Goal: Task Accomplishment & Management: Manage account settings

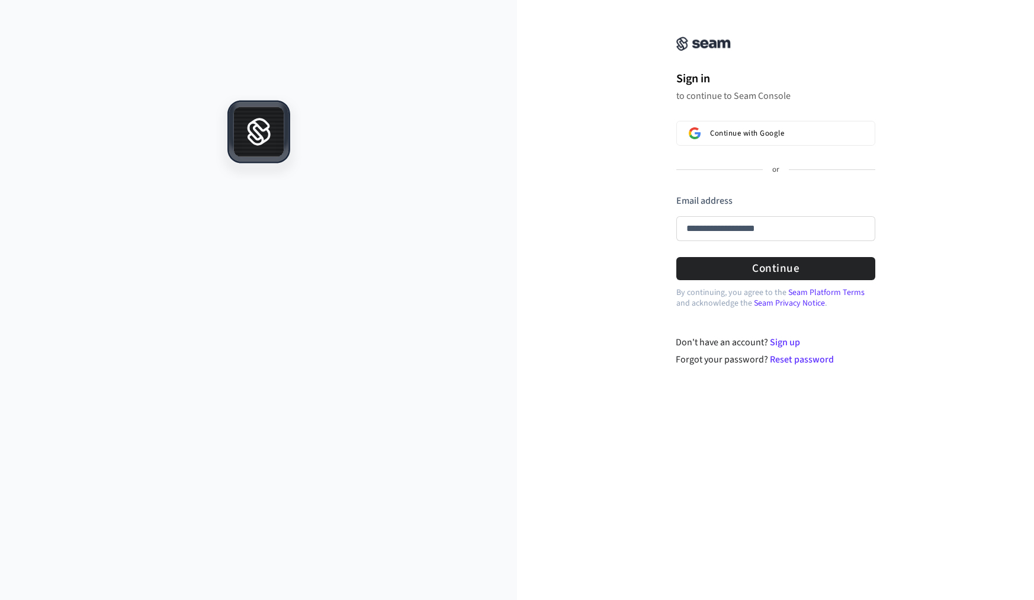
click at [676, 194] on button "submit" at bounding box center [676, 194] width 0 height 0
type input "**********"
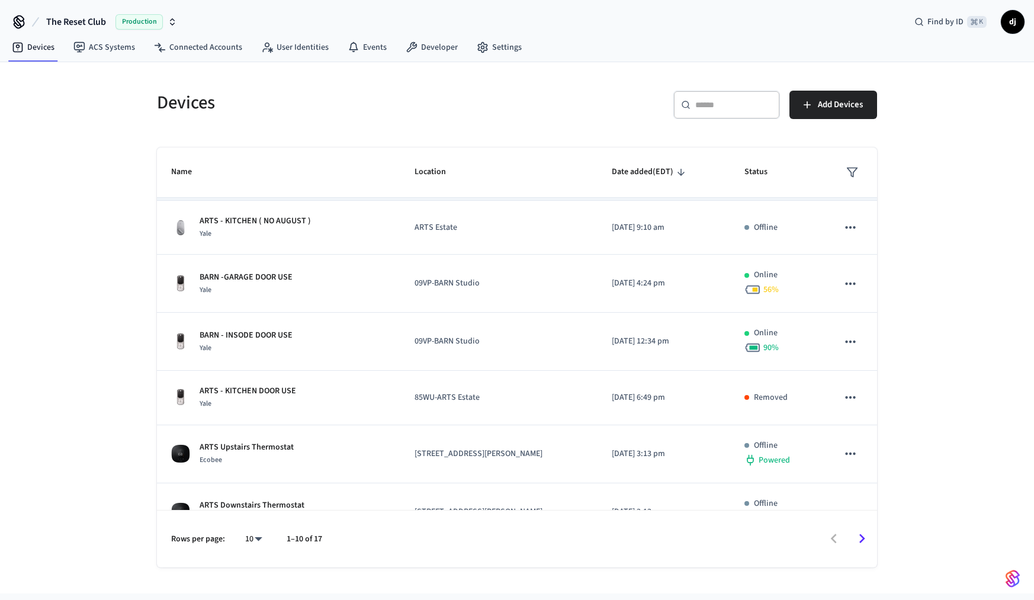
scroll to position [217, 0]
click at [258, 537] on body "The Reset Club Production Find by ID ⌘ K dj Devices ACS Systems Connected Accou…" at bounding box center [517, 296] width 1034 height 593
click at [256, 498] on li "25" at bounding box center [248, 501] width 31 height 32
type input "**"
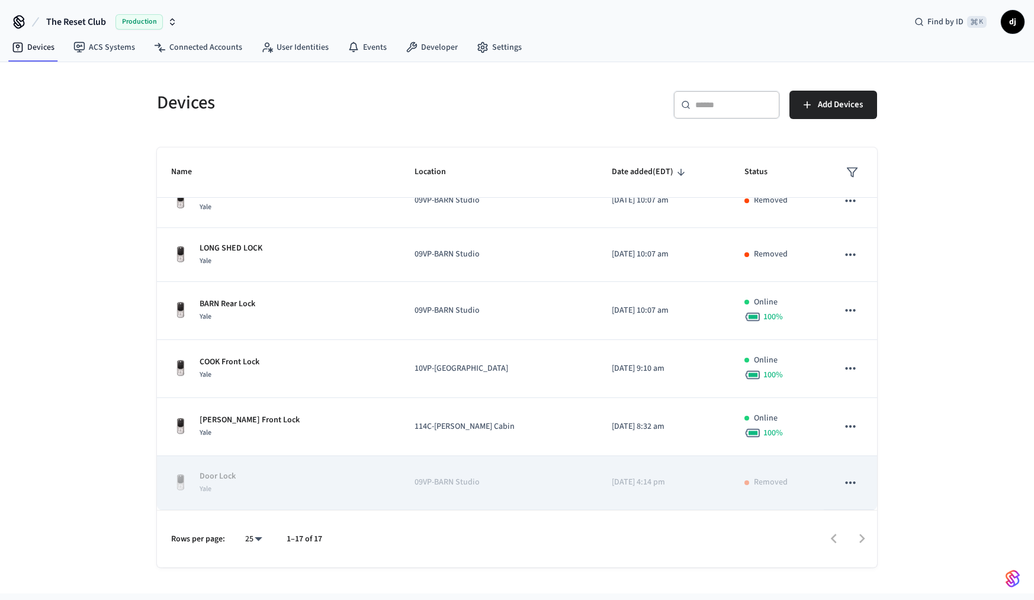
scroll to position [638, 0]
click at [847, 481] on icon "sticky table" at bounding box center [849, 482] width 15 height 15
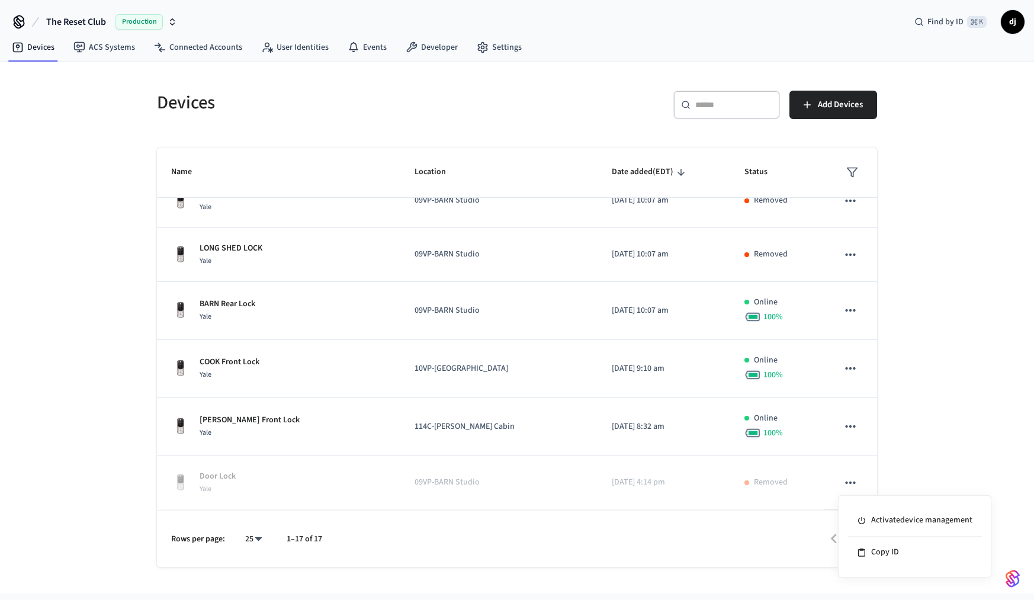
click at [293, 417] on div at bounding box center [517, 300] width 1034 height 600
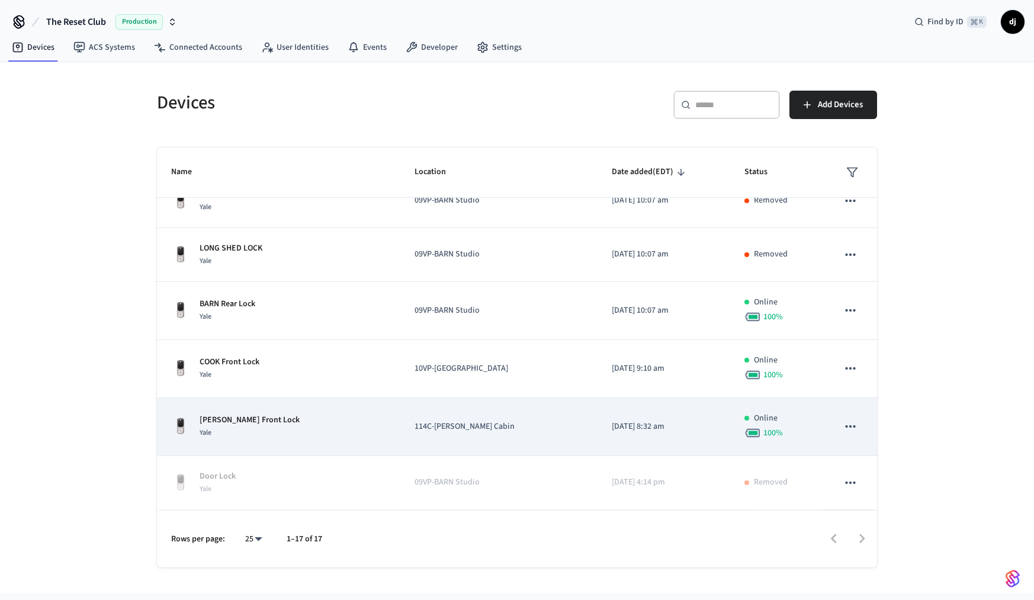
click at [520, 411] on td "114C-[PERSON_NAME] Cabin" at bounding box center [498, 427] width 197 height 58
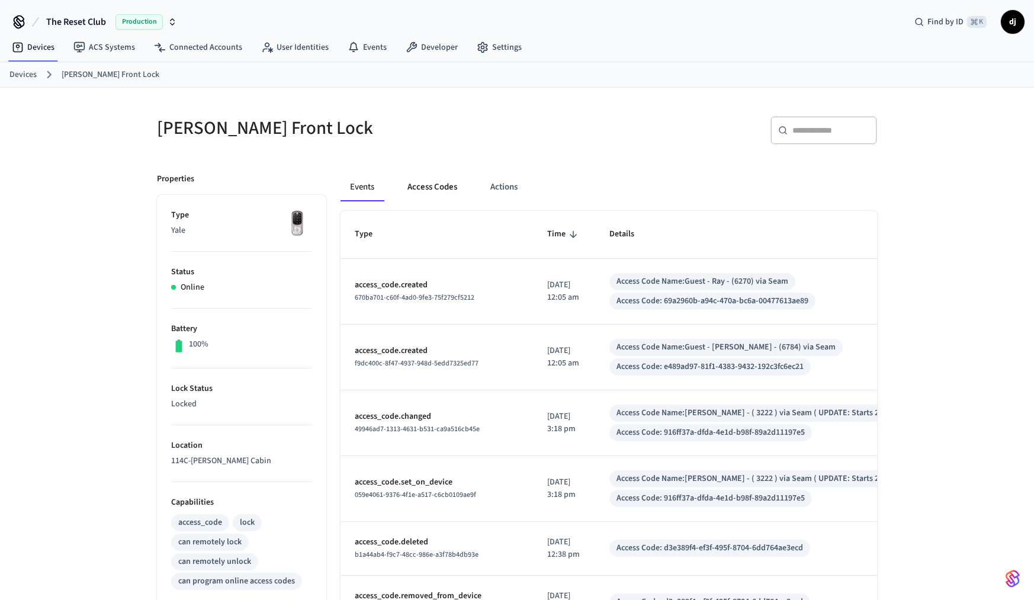
click at [442, 190] on button "Access Codes" at bounding box center [432, 187] width 69 height 28
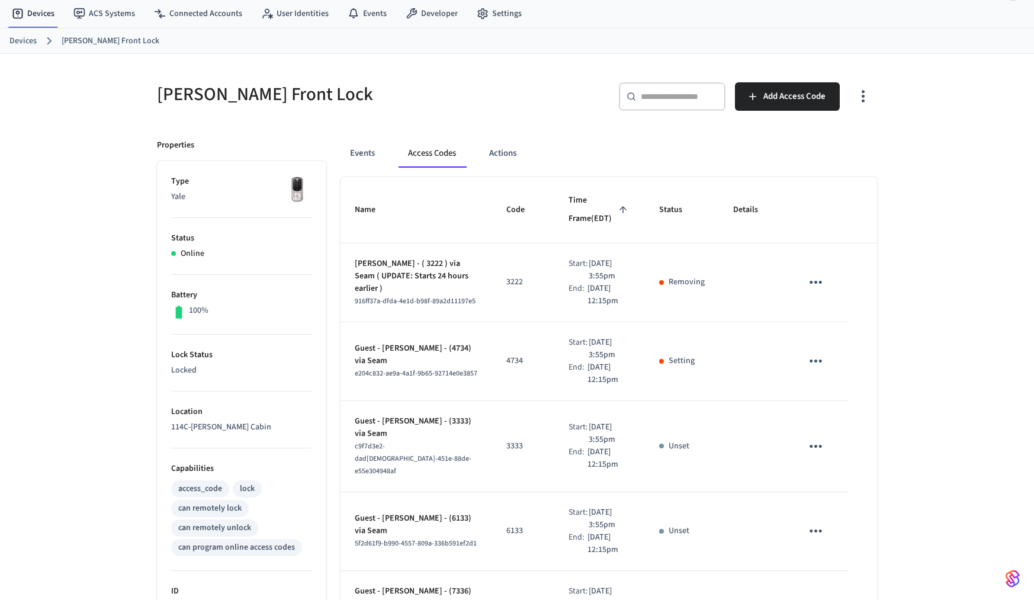
scroll to position [37, 0]
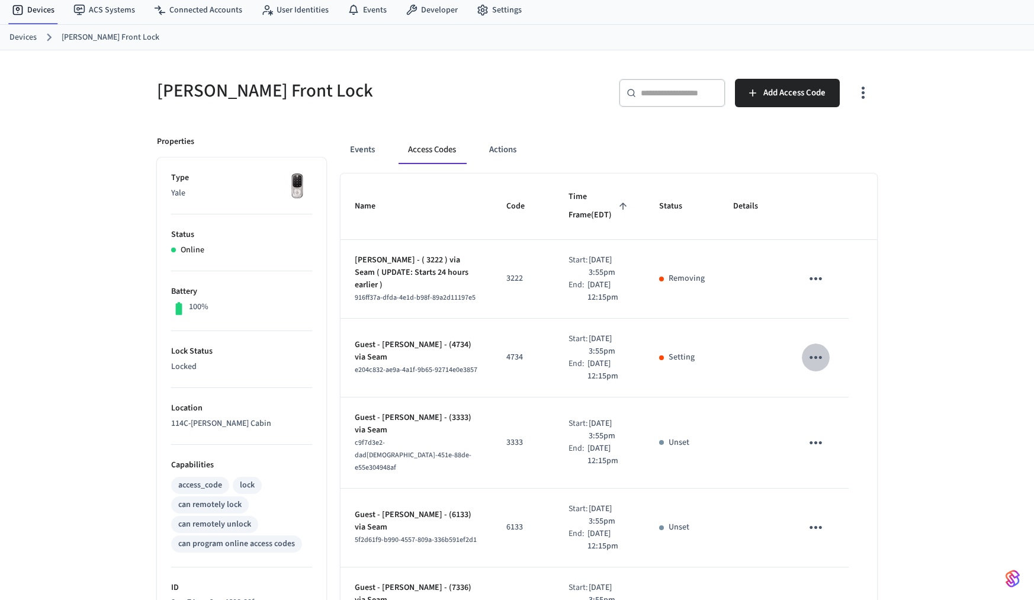
click at [820, 355] on icon "sticky table" at bounding box center [815, 357] width 18 height 18
click at [731, 339] on div at bounding box center [517, 300] width 1034 height 600
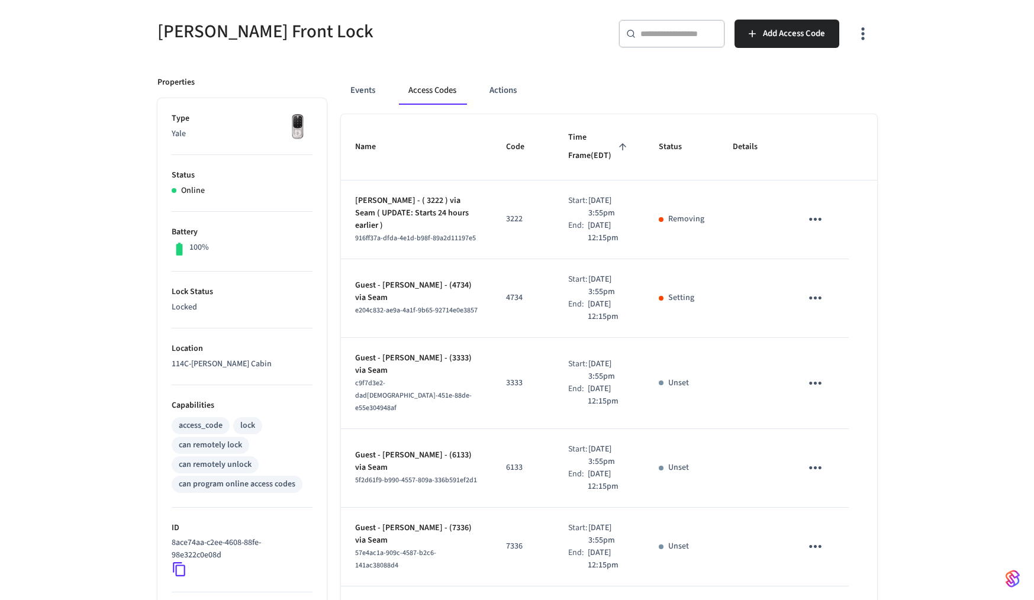
scroll to position [99, 0]
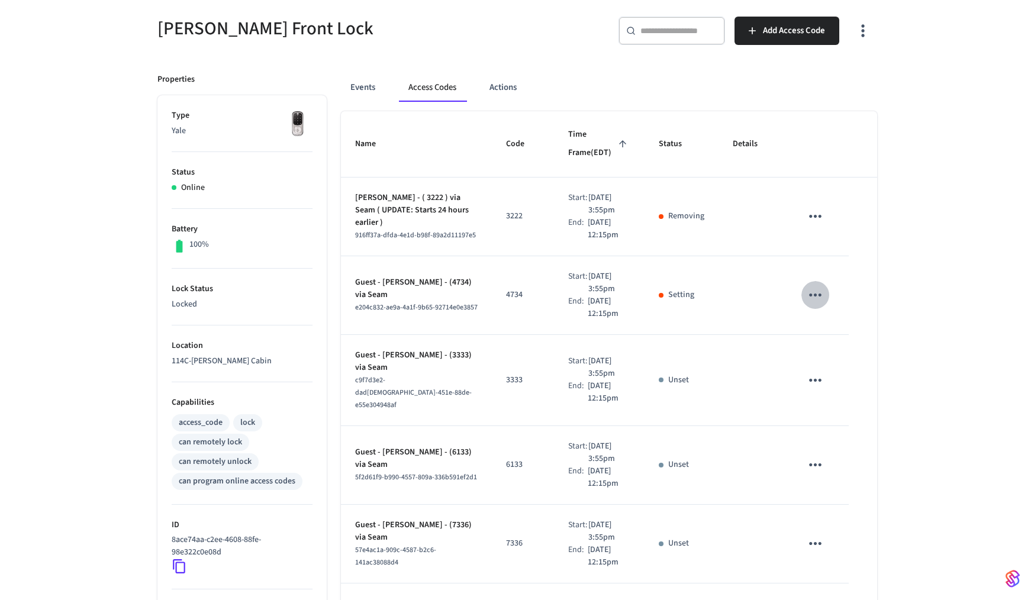
click at [815, 295] on icon "sticky table" at bounding box center [815, 295] width 12 height 3
click at [847, 332] on li "Edit" at bounding box center [847, 322] width 56 height 32
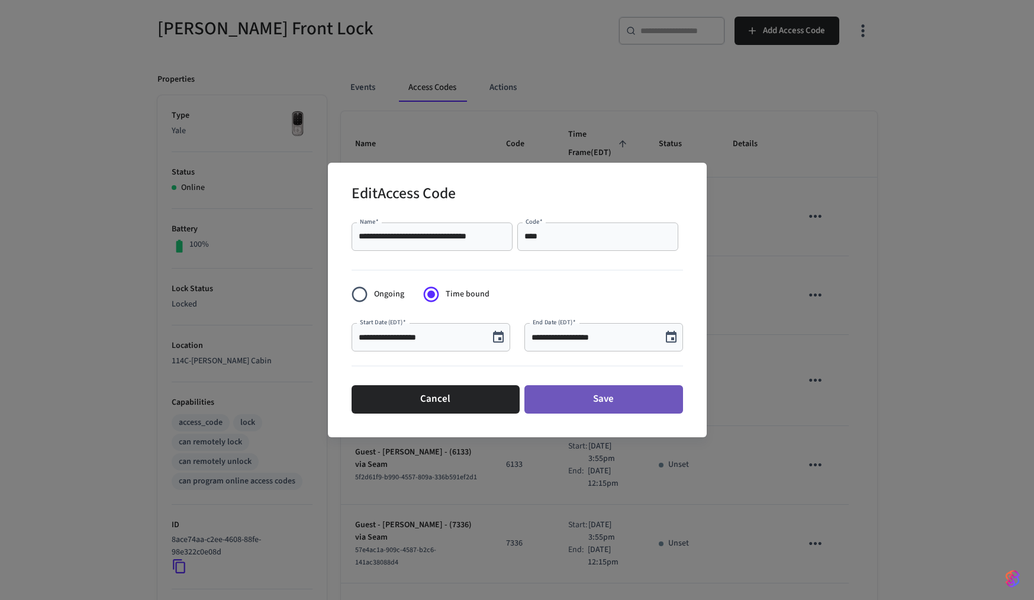
click at [617, 398] on button "Save" at bounding box center [603, 399] width 159 height 28
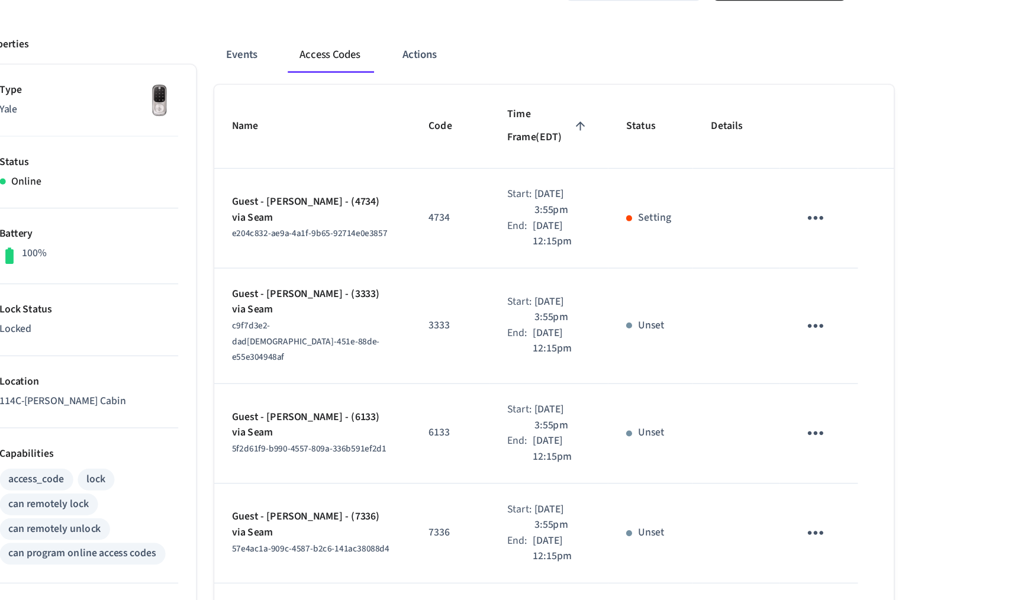
scroll to position [98, 0]
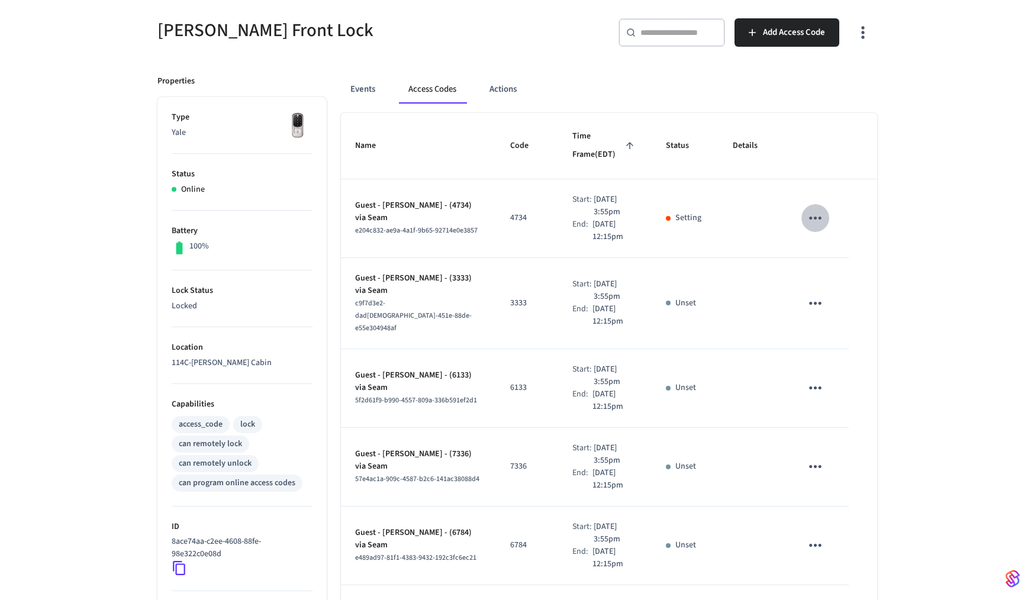
click at [818, 209] on icon "sticky table" at bounding box center [815, 218] width 18 height 18
click at [834, 230] on icon at bounding box center [829, 234] width 9 height 9
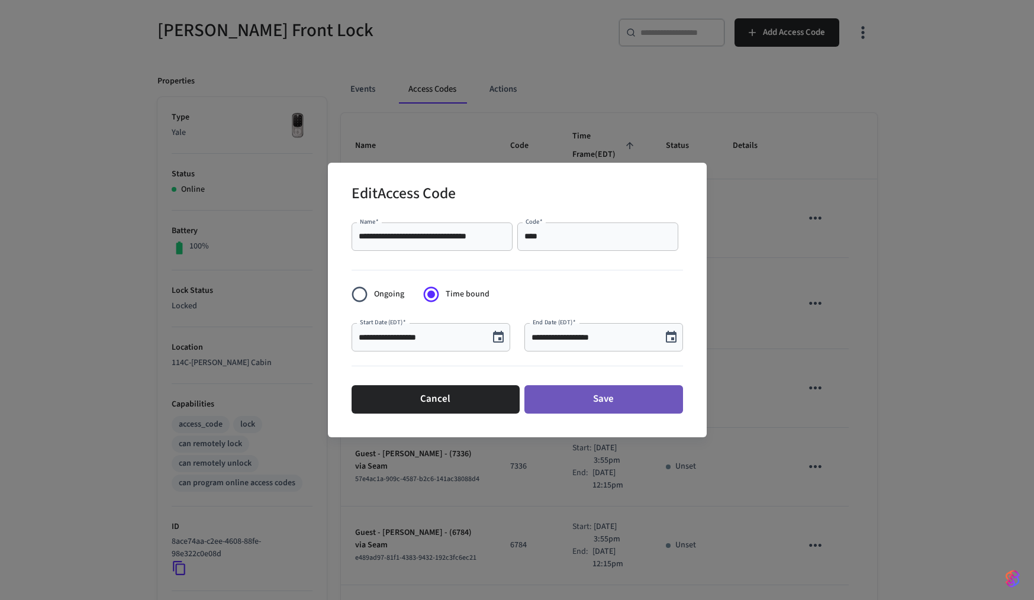
click at [619, 399] on button "Save" at bounding box center [603, 399] width 159 height 28
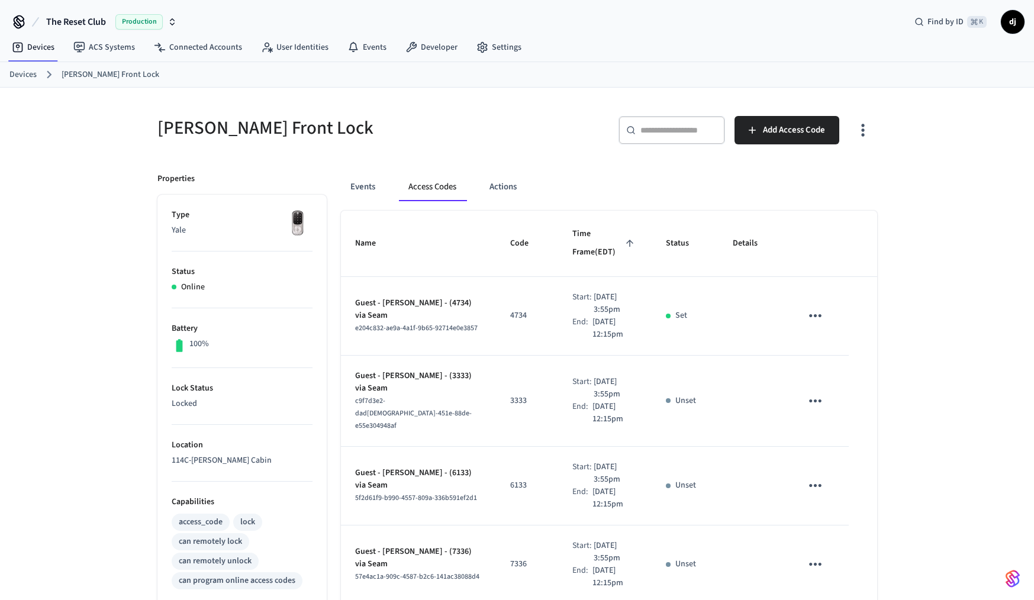
scroll to position [0, 0]
click at [28, 78] on link "Devices" at bounding box center [22, 75] width 27 height 12
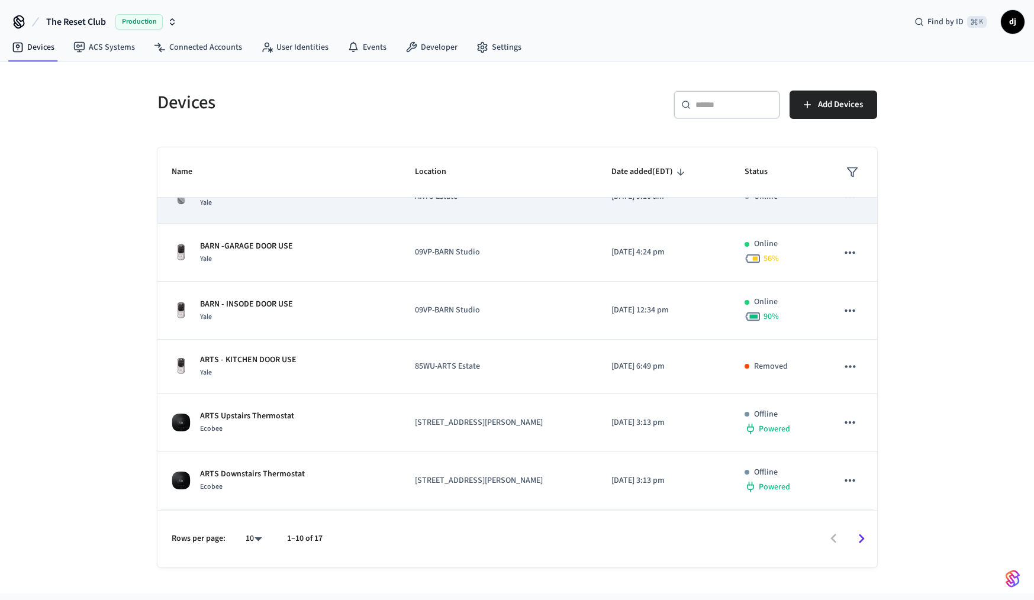
scroll to position [247, 0]
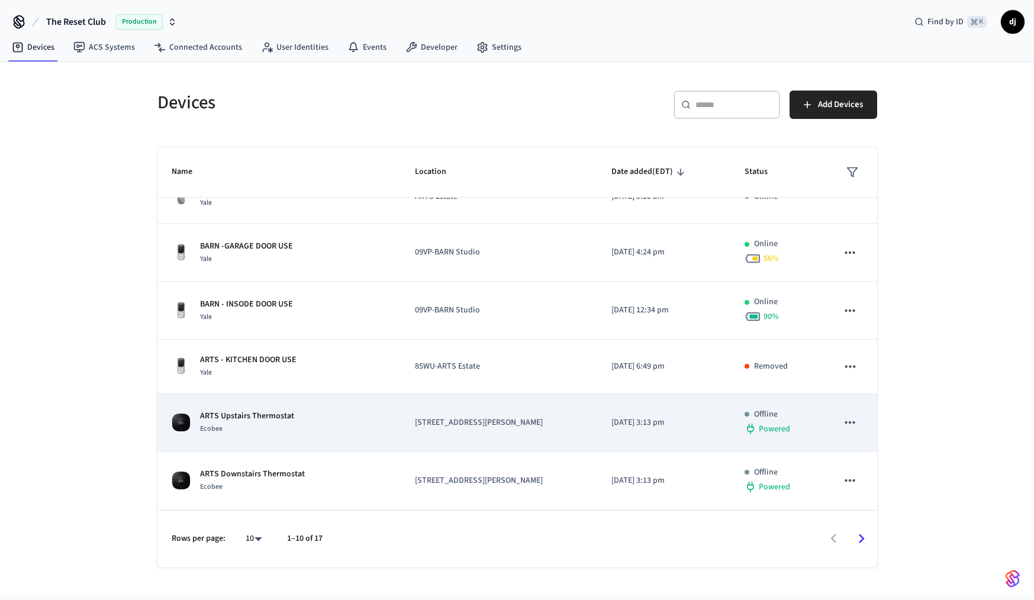
click at [848, 423] on icon "sticky table" at bounding box center [849, 422] width 15 height 15
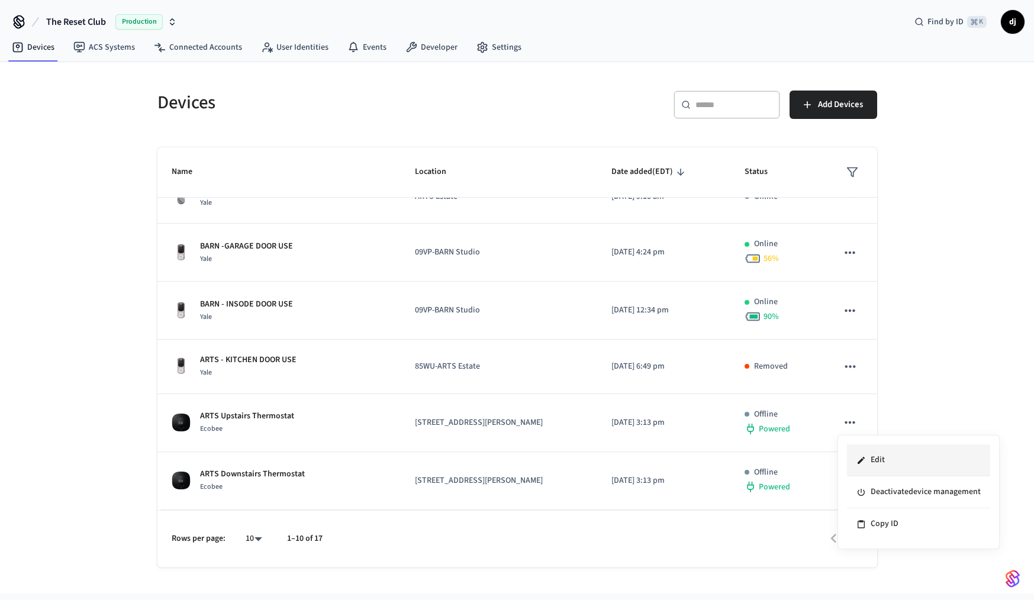
click at [863, 461] on icon at bounding box center [861, 459] width 7 height 7
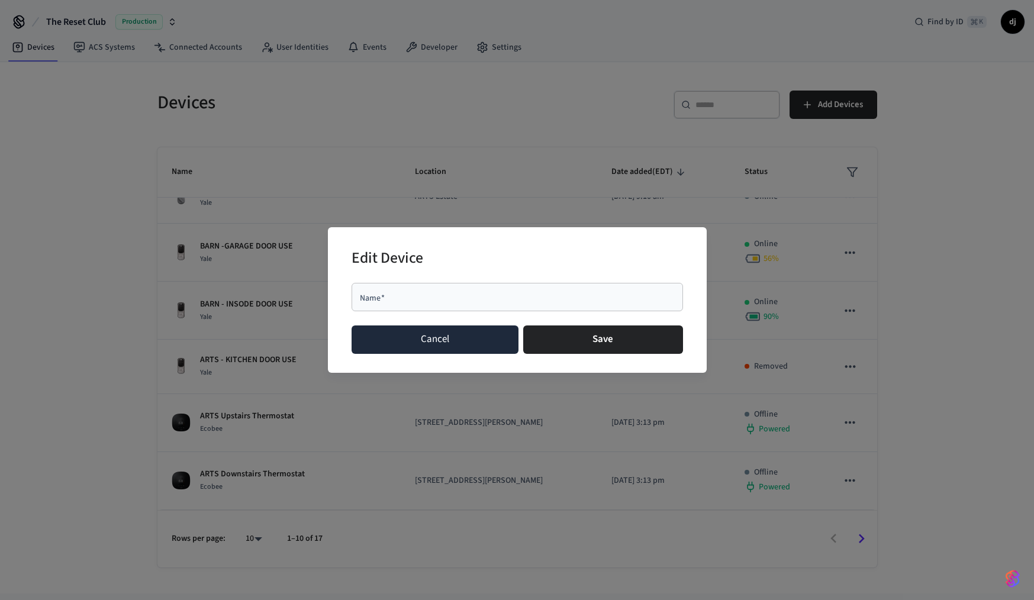
click at [437, 345] on button "Cancel" at bounding box center [436, 340] width 168 height 28
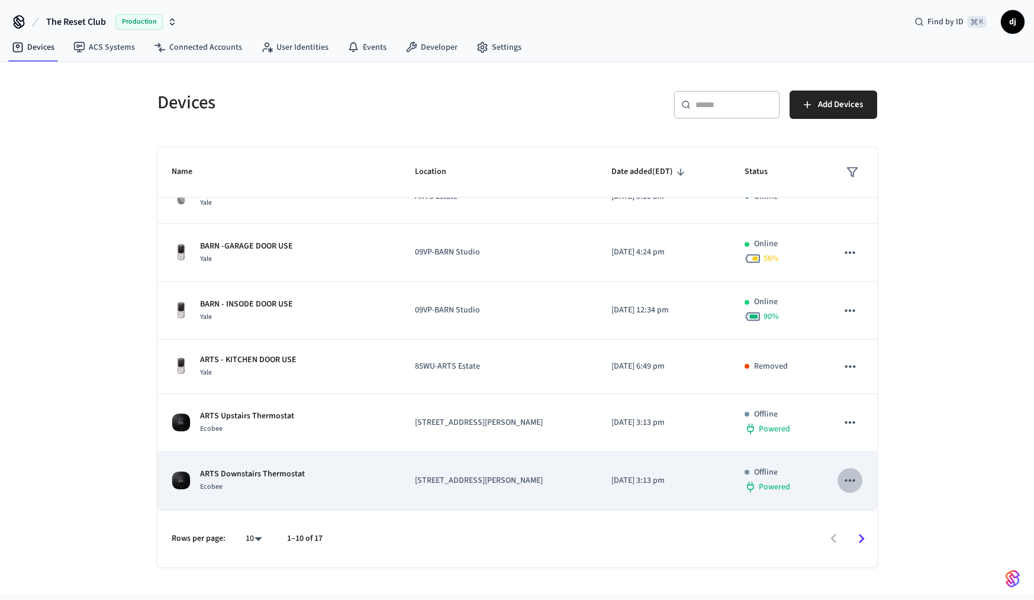
click at [846, 480] on icon "sticky table" at bounding box center [849, 480] width 15 height 15
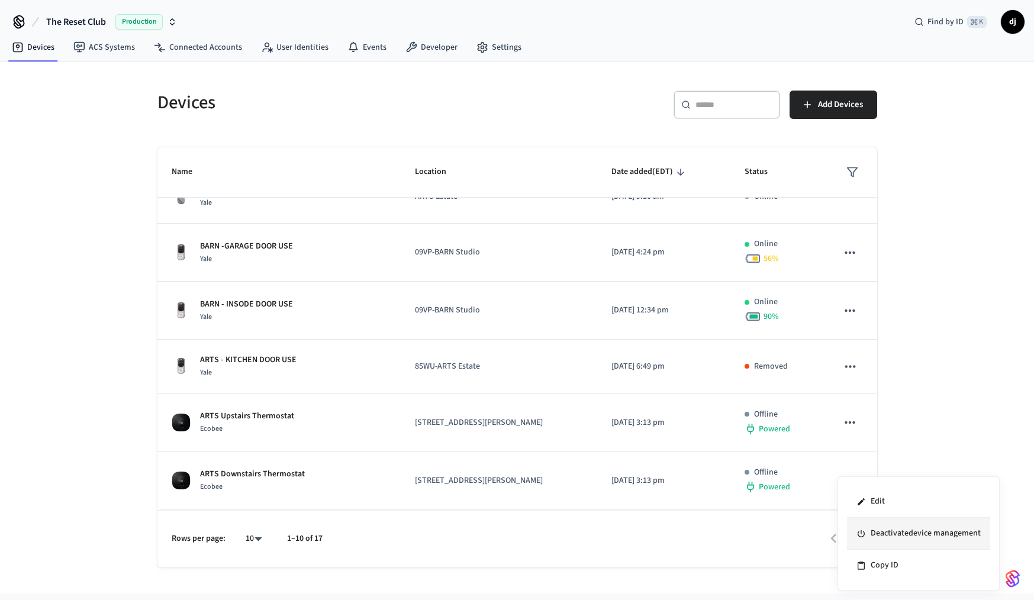
click at [874, 524] on li "Deactivate device management" at bounding box center [918, 534] width 143 height 32
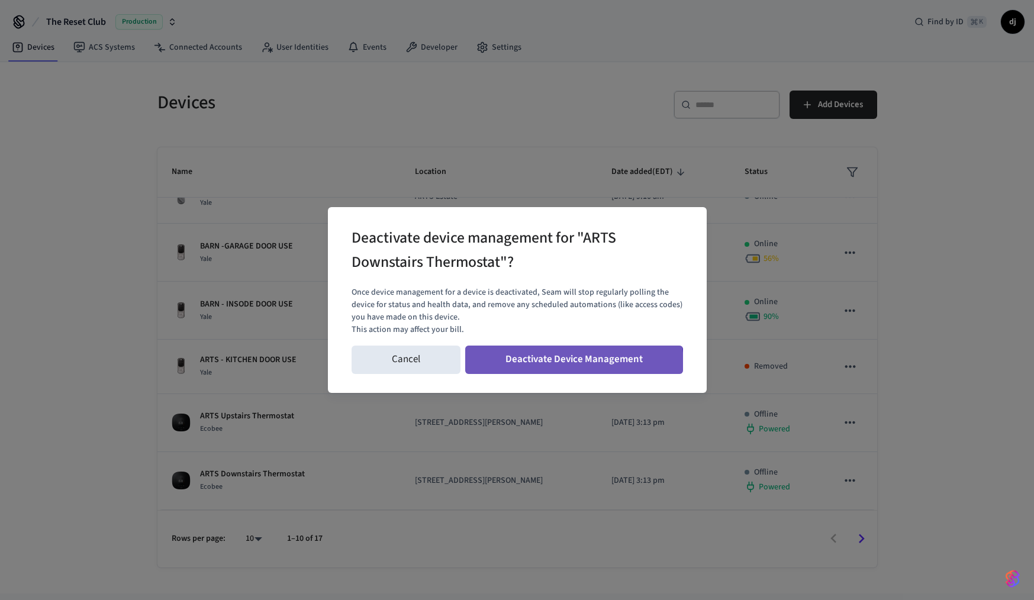
click at [560, 365] on button "Deactivate Device Management" at bounding box center [574, 360] width 218 height 28
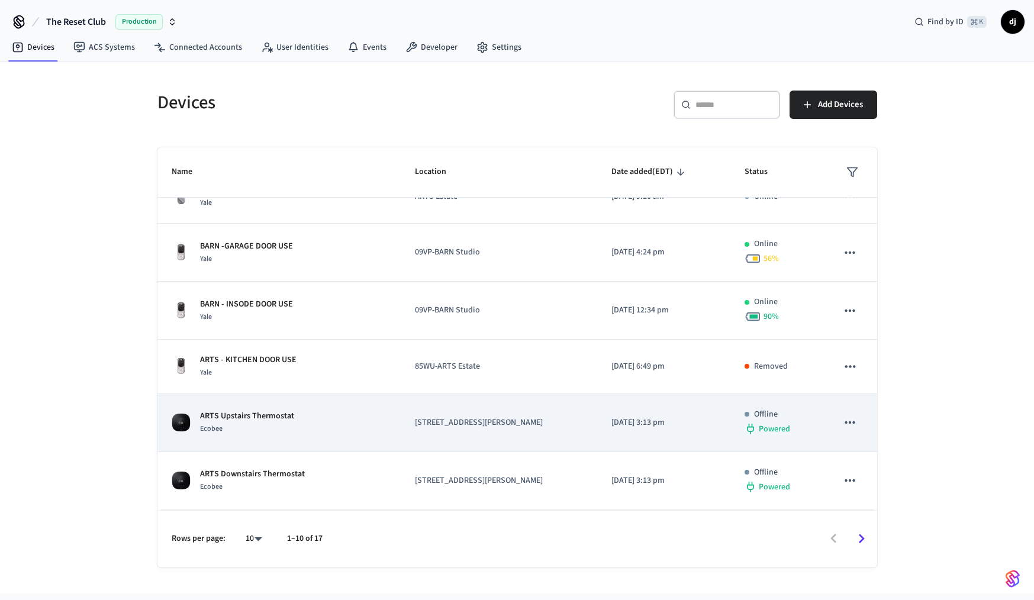
scroll to position [243, 0]
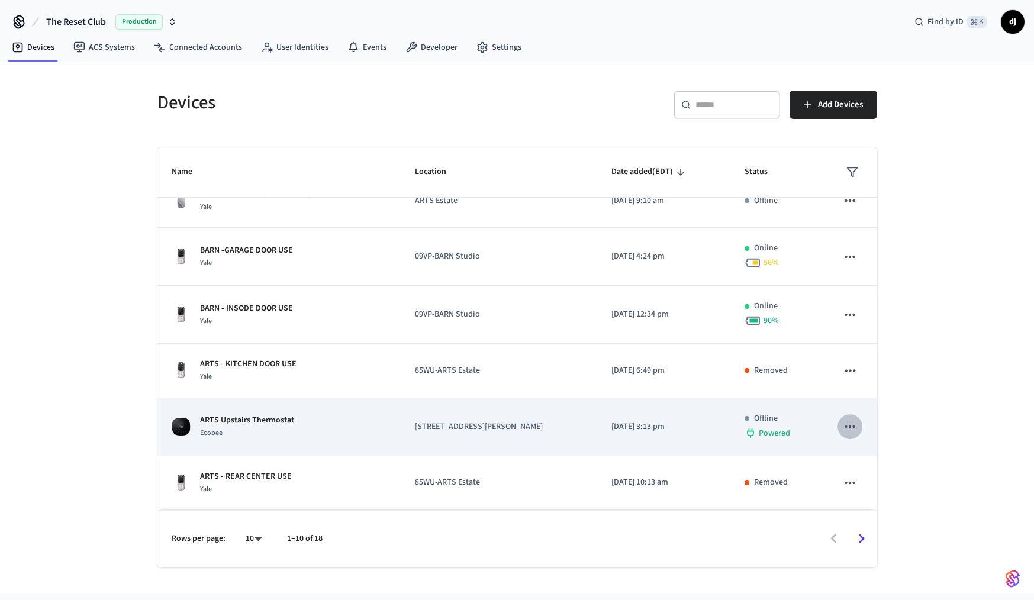
click at [850, 426] on icon "sticky table" at bounding box center [850, 427] width 10 height 2
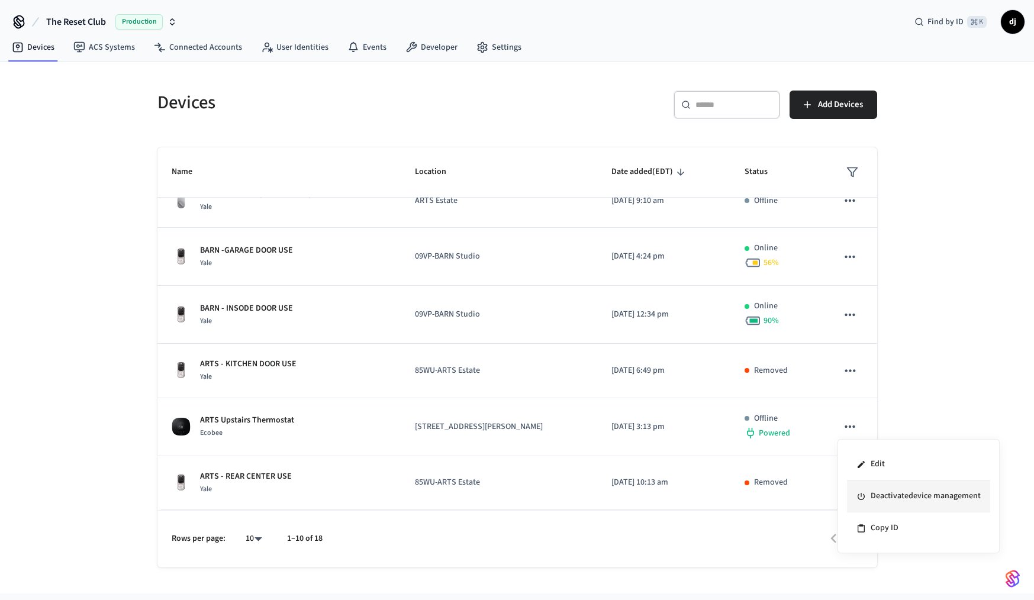
click at [870, 497] on li "Deactivate device management" at bounding box center [918, 497] width 143 height 32
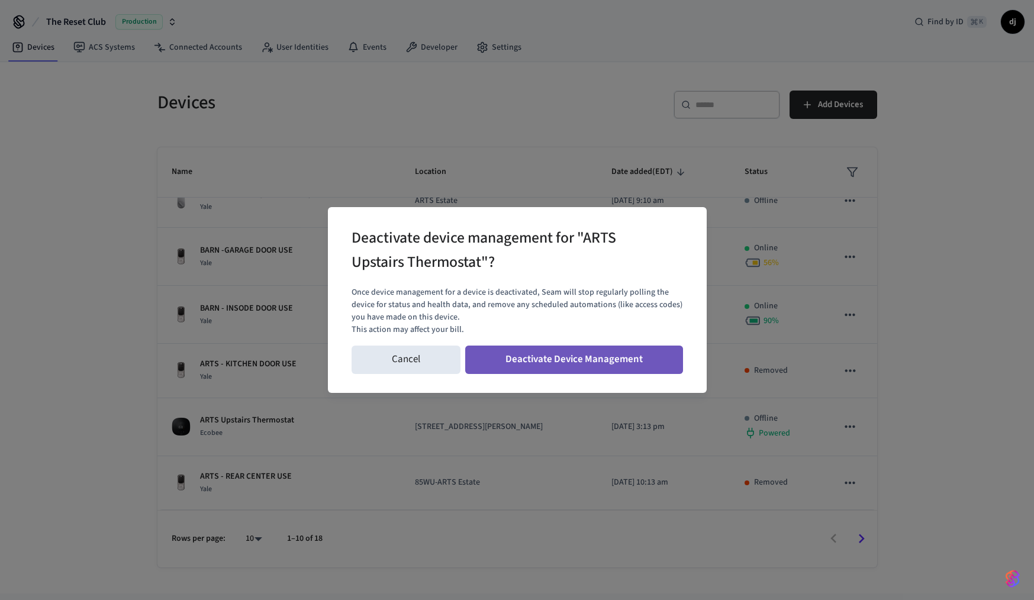
click at [598, 362] on button "Deactivate Device Management" at bounding box center [574, 360] width 218 height 28
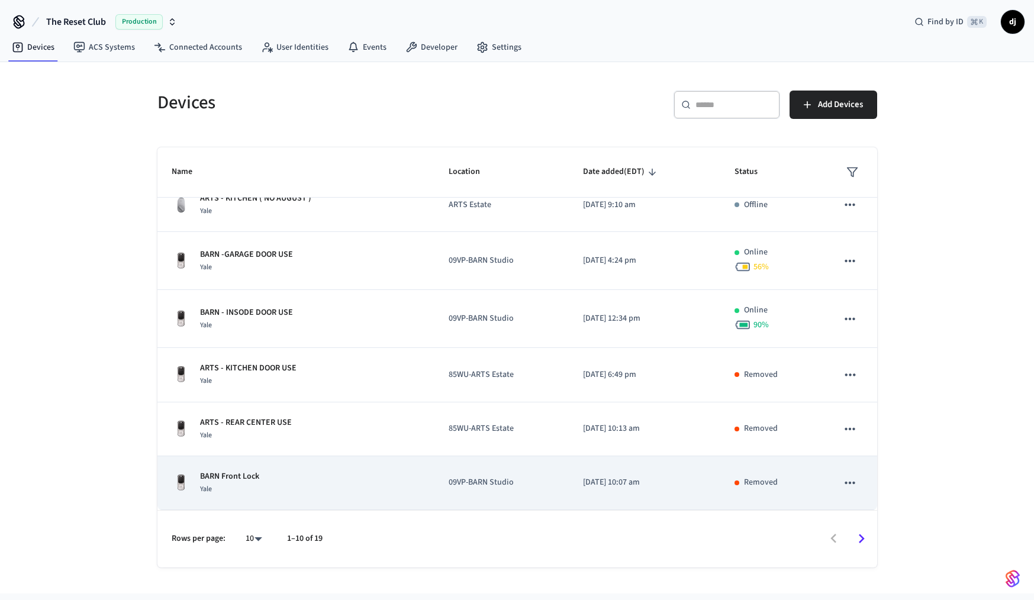
scroll to position [0, 0]
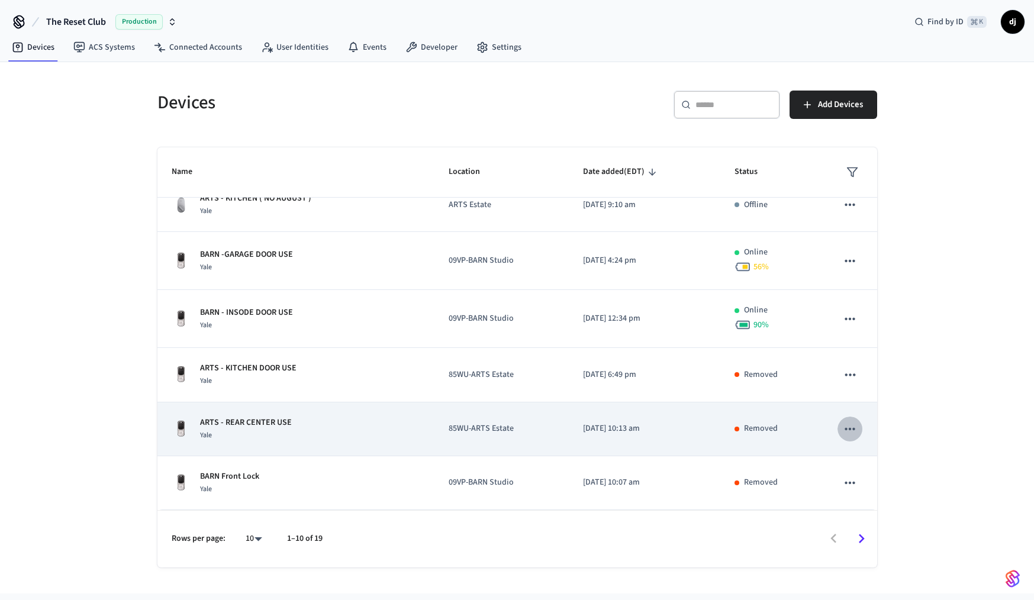
click at [858, 425] on icon "sticky table" at bounding box center [849, 428] width 15 height 15
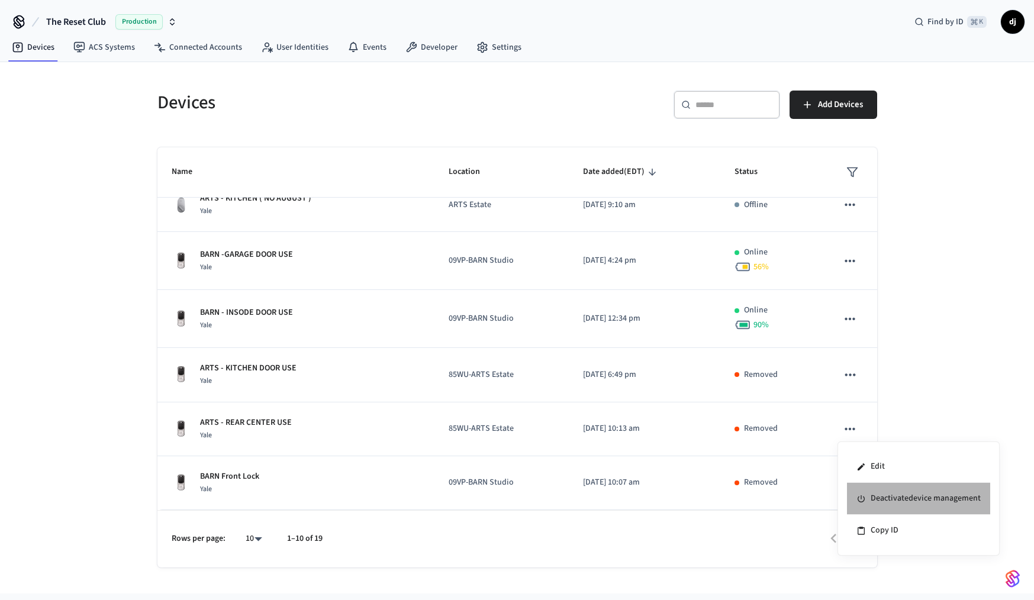
click at [895, 503] on li "Deactivate device management" at bounding box center [918, 499] width 143 height 32
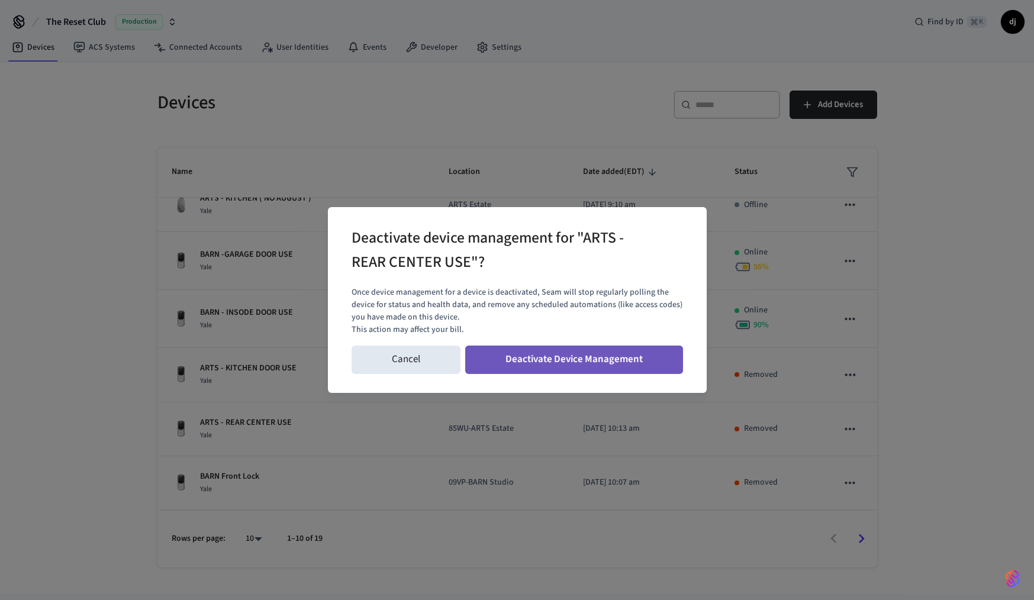
click at [612, 367] on button "Deactivate Device Management" at bounding box center [574, 360] width 218 height 28
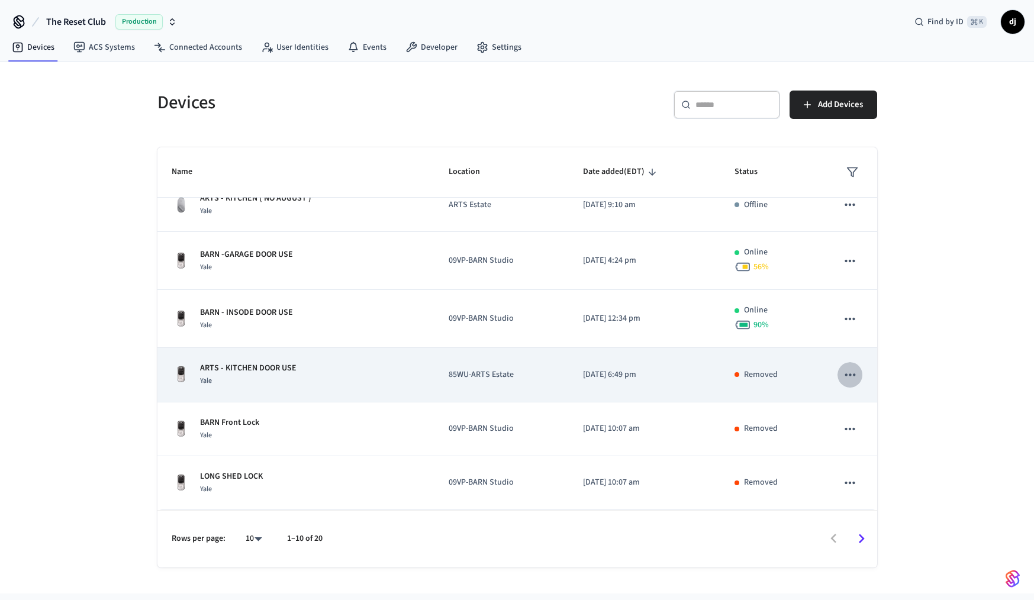
click at [848, 373] on icon "sticky table" at bounding box center [849, 374] width 15 height 15
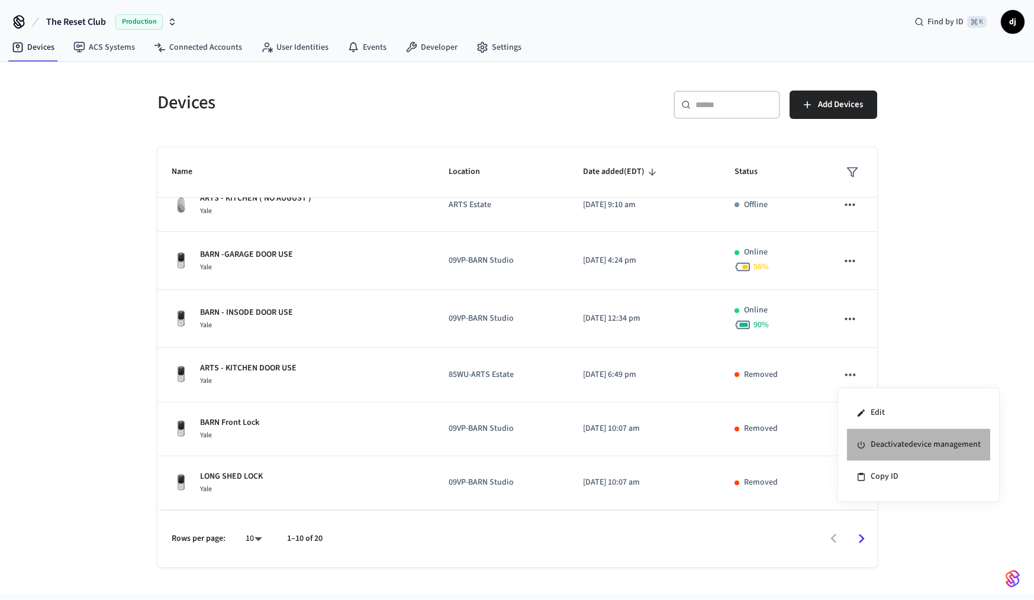
click at [873, 446] on li "Deactivate device management" at bounding box center [918, 445] width 143 height 32
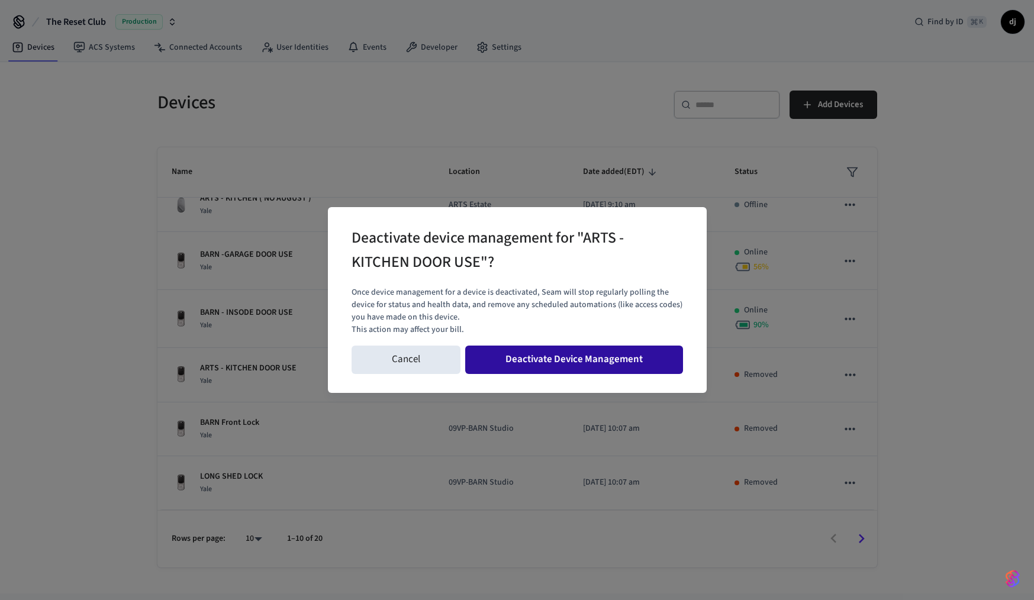
click at [554, 358] on button "Deactivate Device Management" at bounding box center [574, 360] width 218 height 28
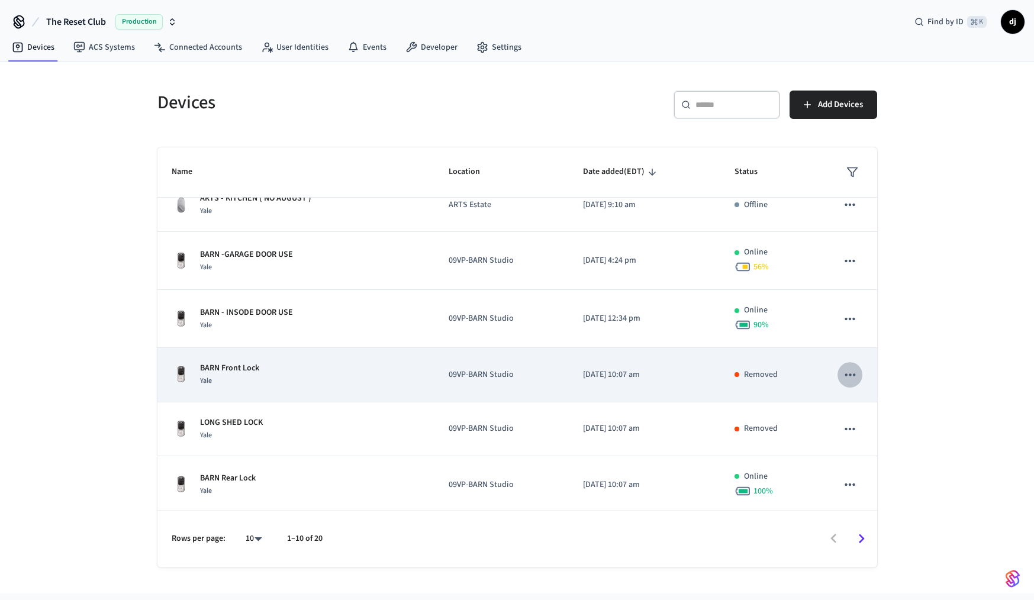
click at [850, 377] on icon "sticky table" at bounding box center [849, 374] width 15 height 15
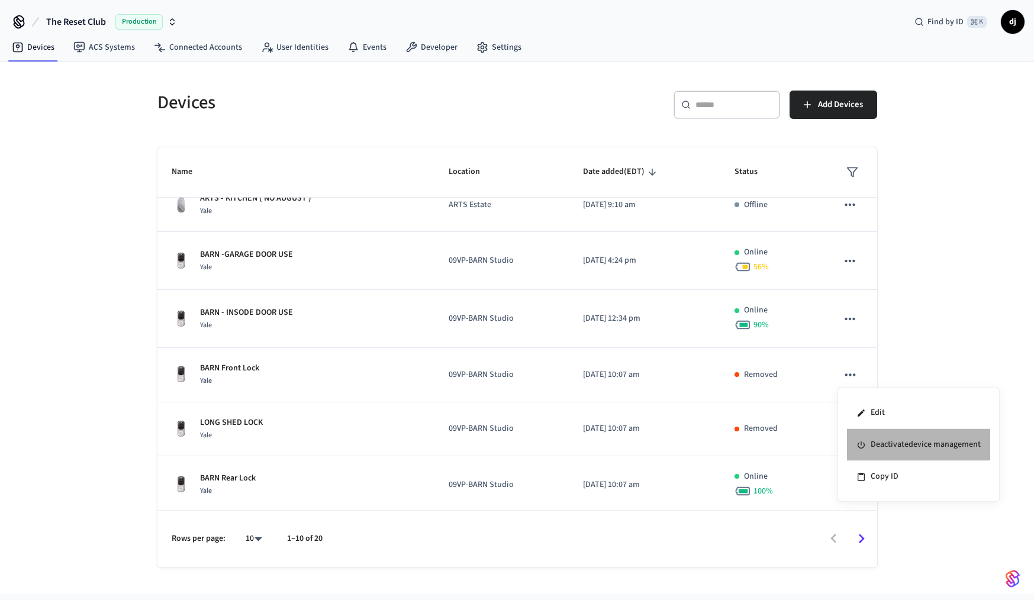
click at [873, 436] on li "Deactivate device management" at bounding box center [918, 445] width 143 height 32
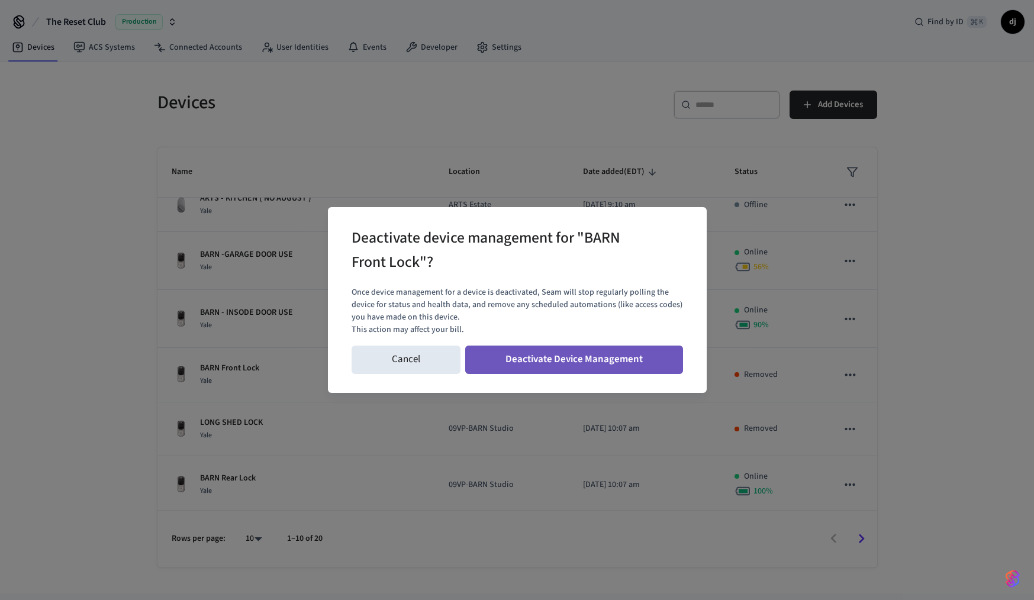
click at [578, 368] on button "Deactivate Device Management" at bounding box center [574, 360] width 218 height 28
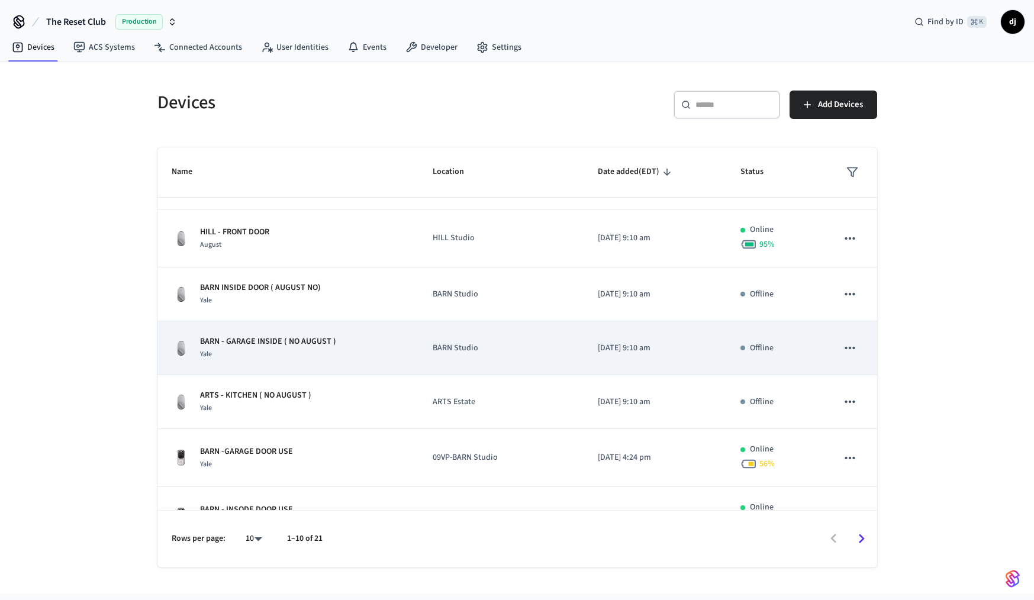
scroll to position [41, 0]
click at [853, 349] on icon "sticky table" at bounding box center [850, 348] width 10 height 2
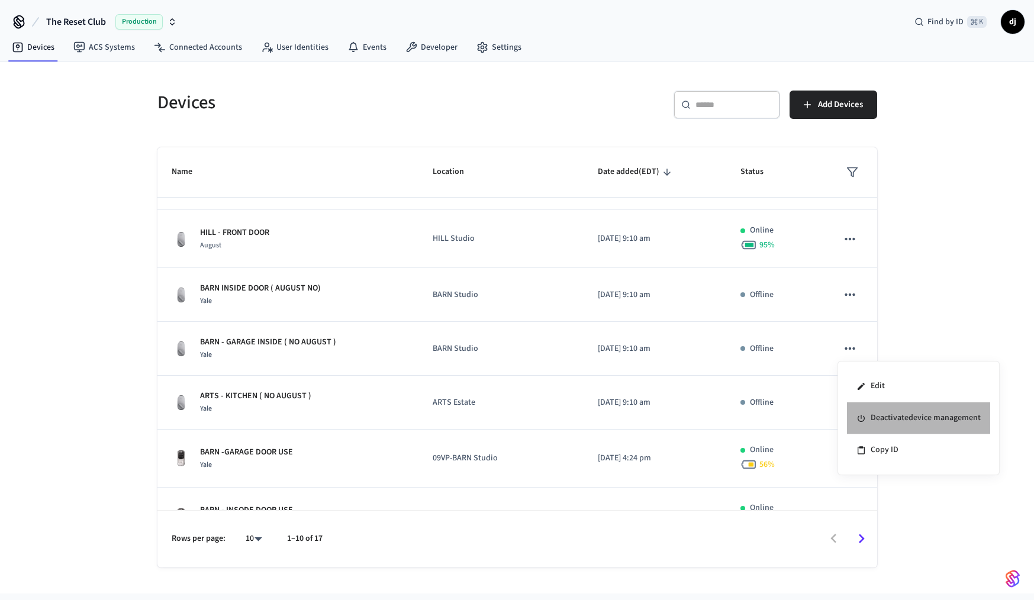
click at [881, 416] on li "Deactivate device management" at bounding box center [918, 419] width 143 height 32
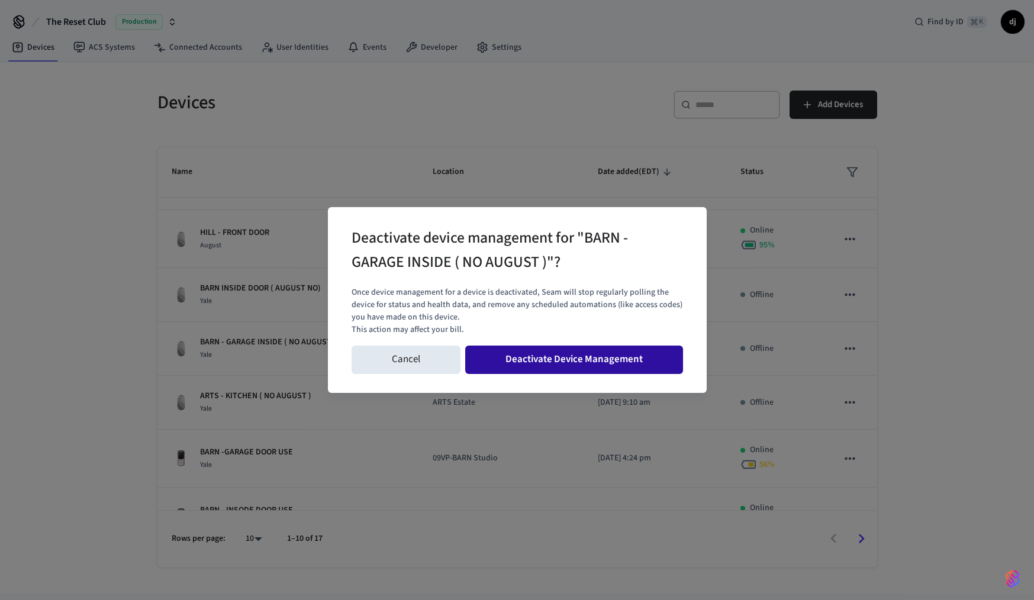
click at [587, 366] on button "Deactivate Device Management" at bounding box center [574, 360] width 218 height 28
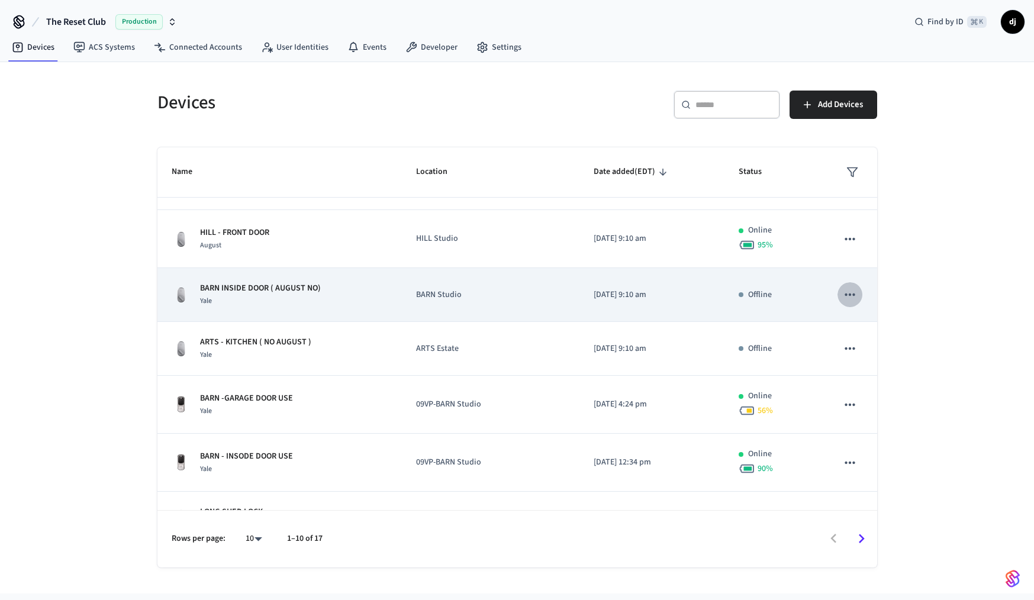
click at [842, 292] on icon "sticky table" at bounding box center [849, 294] width 15 height 15
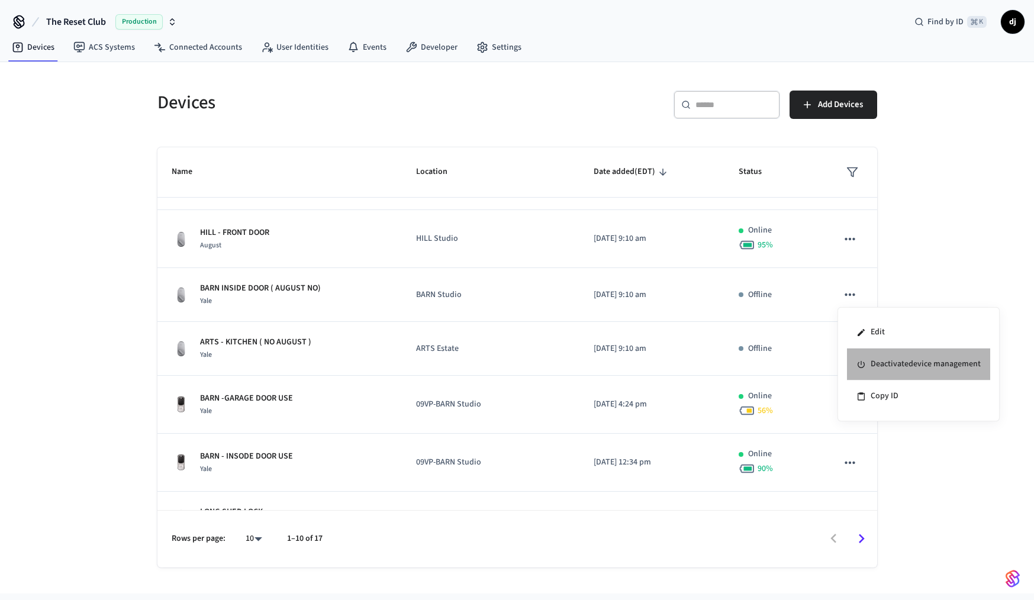
click at [876, 359] on li "Deactivate device management" at bounding box center [918, 365] width 143 height 32
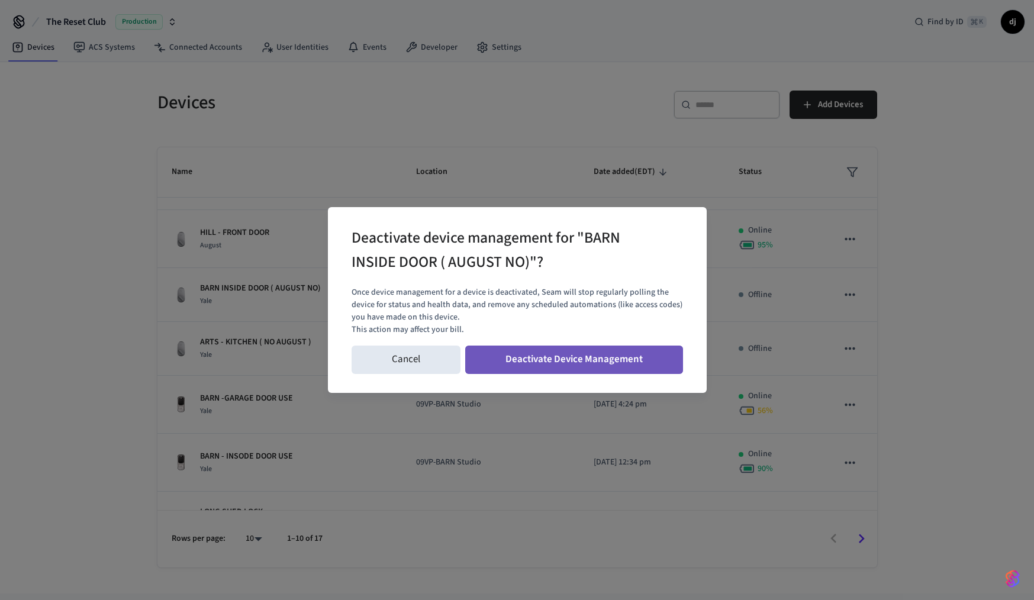
click at [593, 366] on button "Deactivate Device Management" at bounding box center [574, 360] width 218 height 28
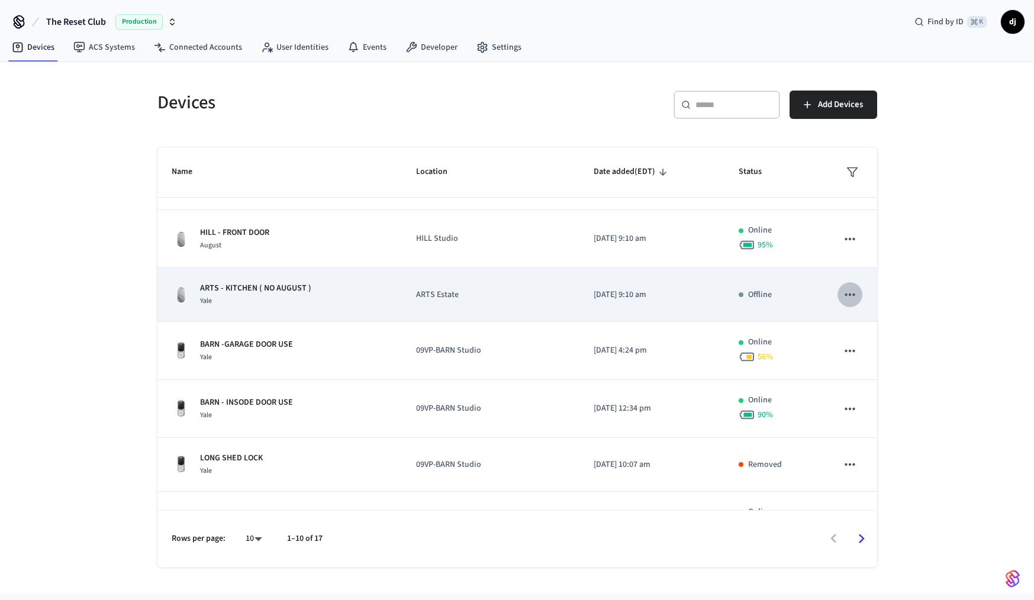
click at [849, 293] on icon "sticky table" at bounding box center [849, 294] width 15 height 15
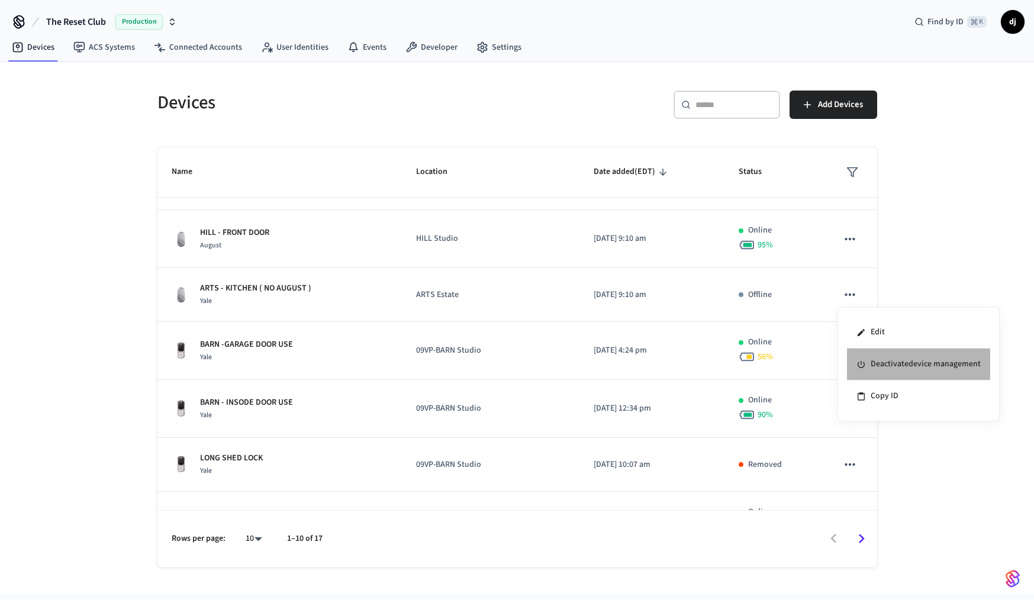
click at [878, 363] on li "Deactivate device management" at bounding box center [918, 365] width 143 height 32
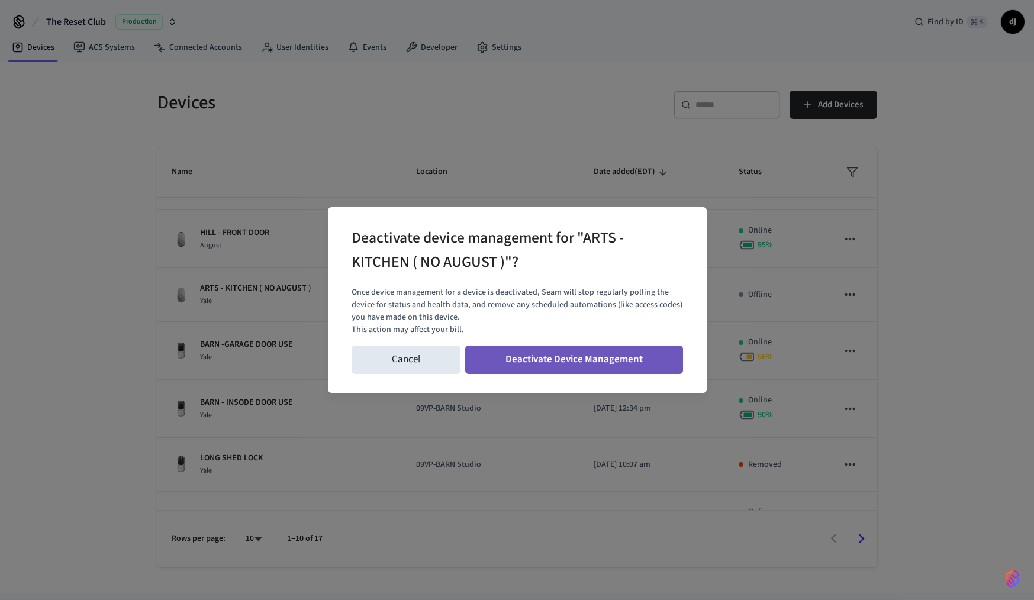
click at [643, 366] on button "Deactivate Device Management" at bounding box center [574, 360] width 218 height 28
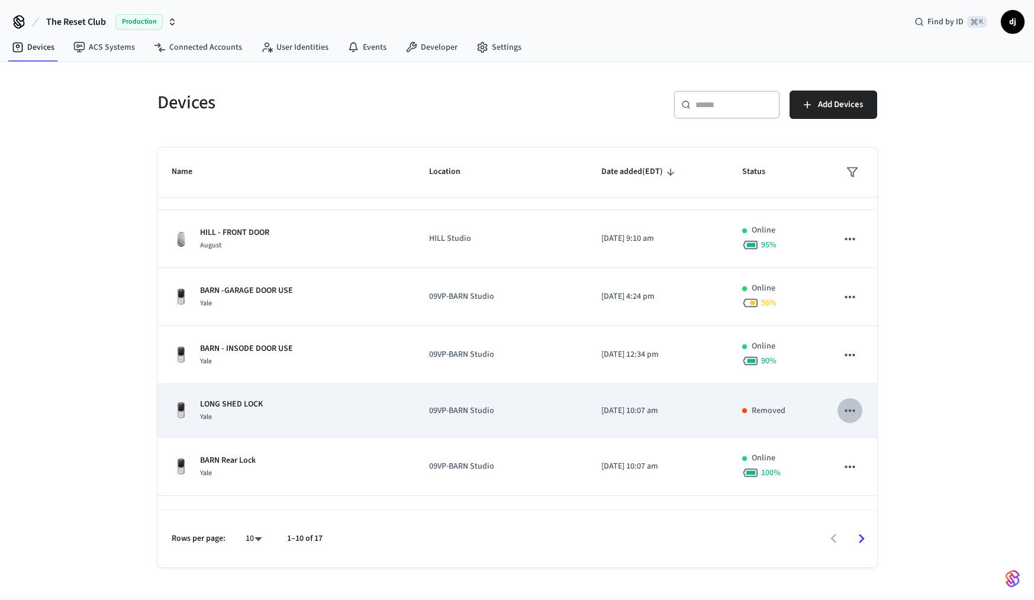
click at [855, 413] on icon "sticky table" at bounding box center [849, 410] width 15 height 15
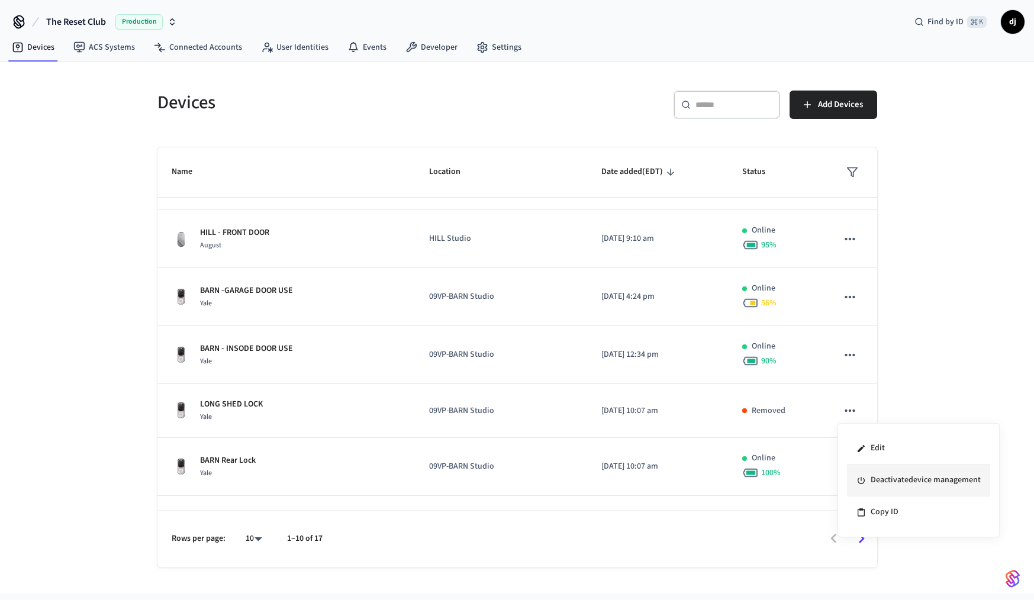
click at [880, 484] on li "Deactivate device management" at bounding box center [918, 481] width 143 height 32
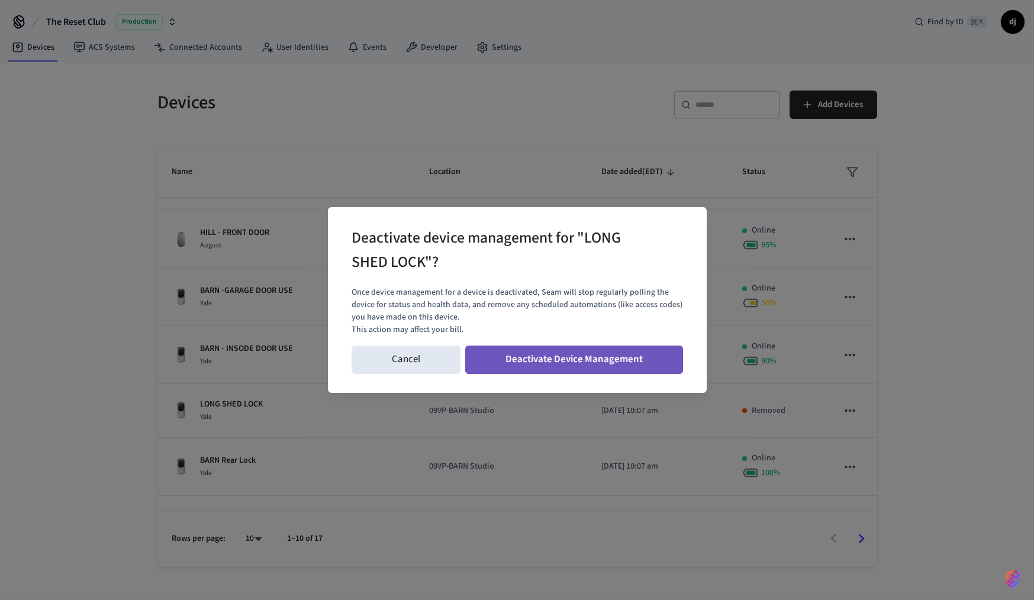
click at [623, 358] on button "Deactivate Device Management" at bounding box center [574, 360] width 218 height 28
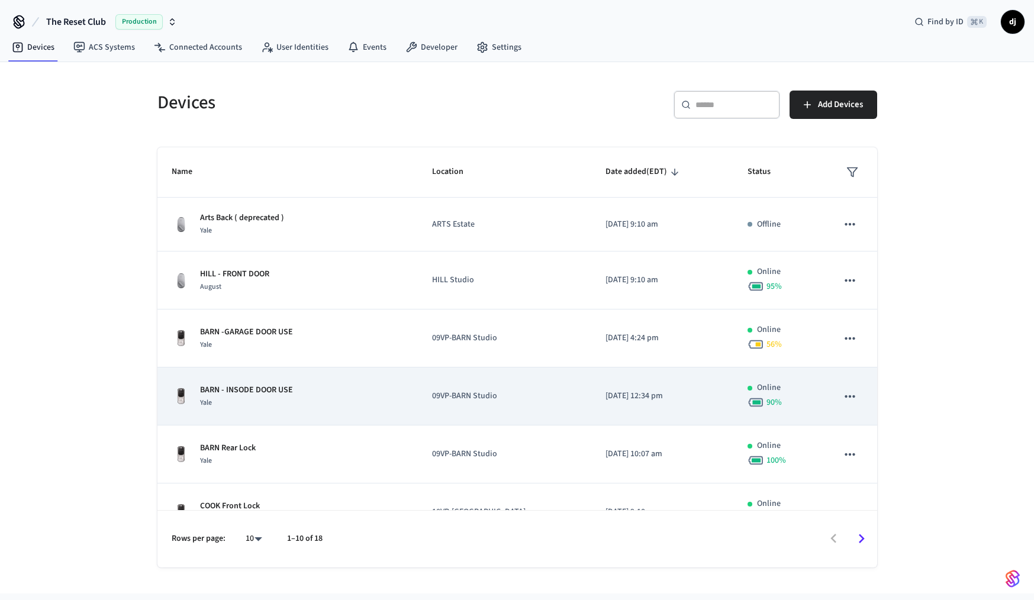
scroll to position [0, 0]
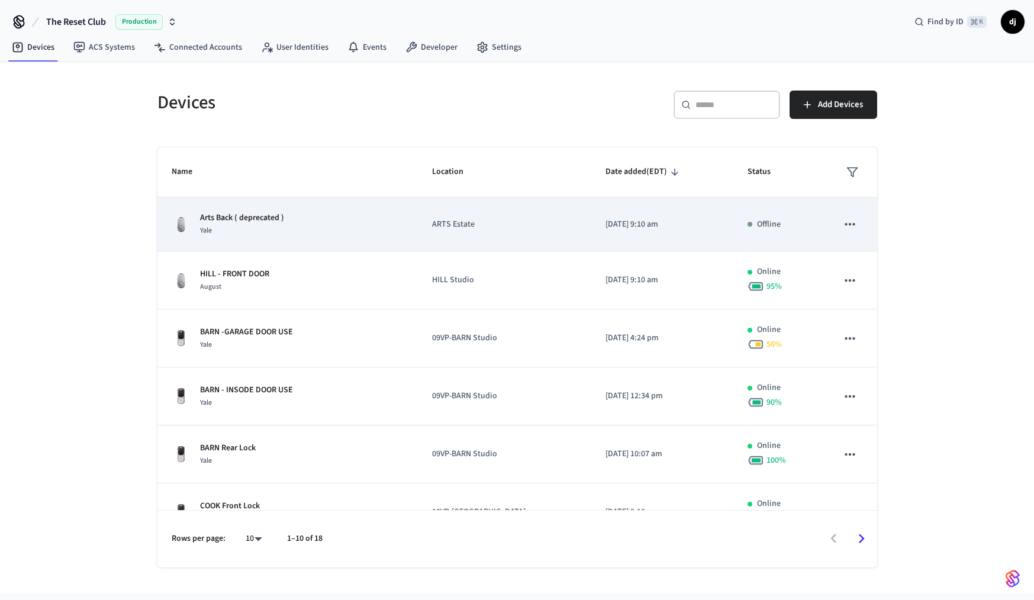
click at [854, 226] on icon "sticky table" at bounding box center [849, 224] width 15 height 15
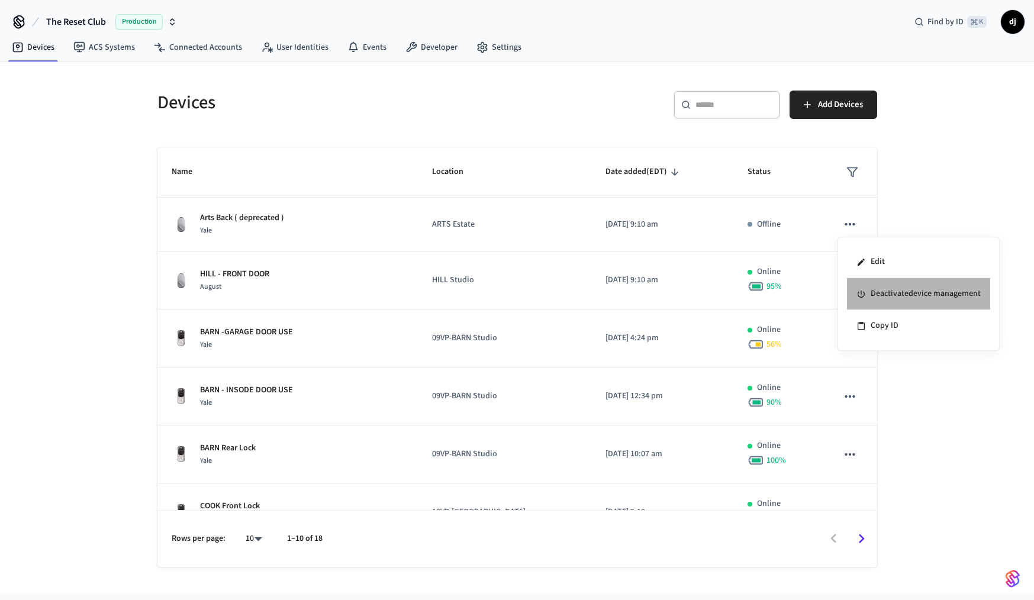
click at [873, 300] on li "Deactivate device management" at bounding box center [918, 294] width 143 height 32
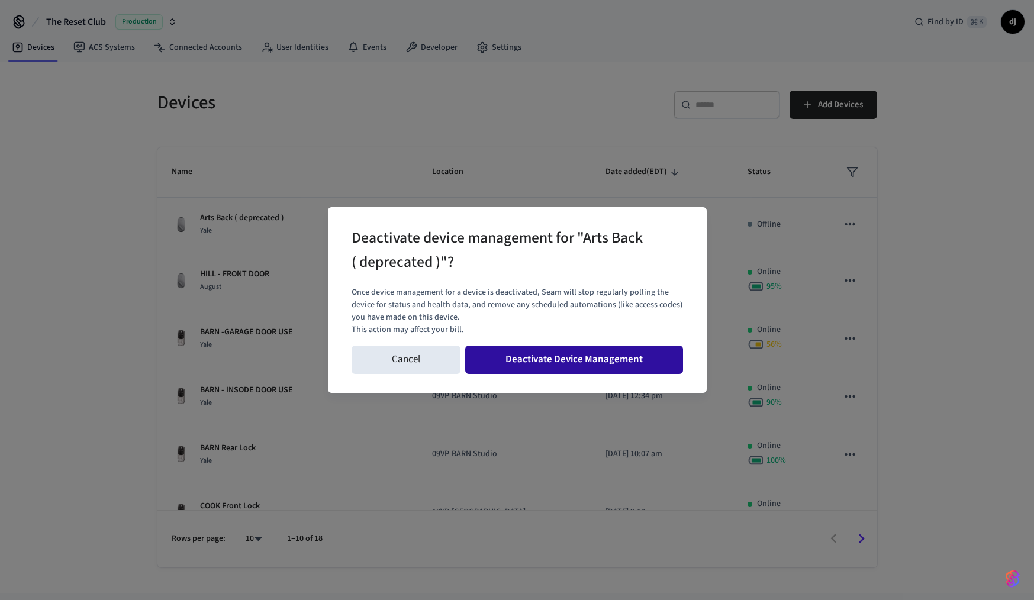
click at [606, 355] on button "Deactivate Device Management" at bounding box center [574, 360] width 218 height 28
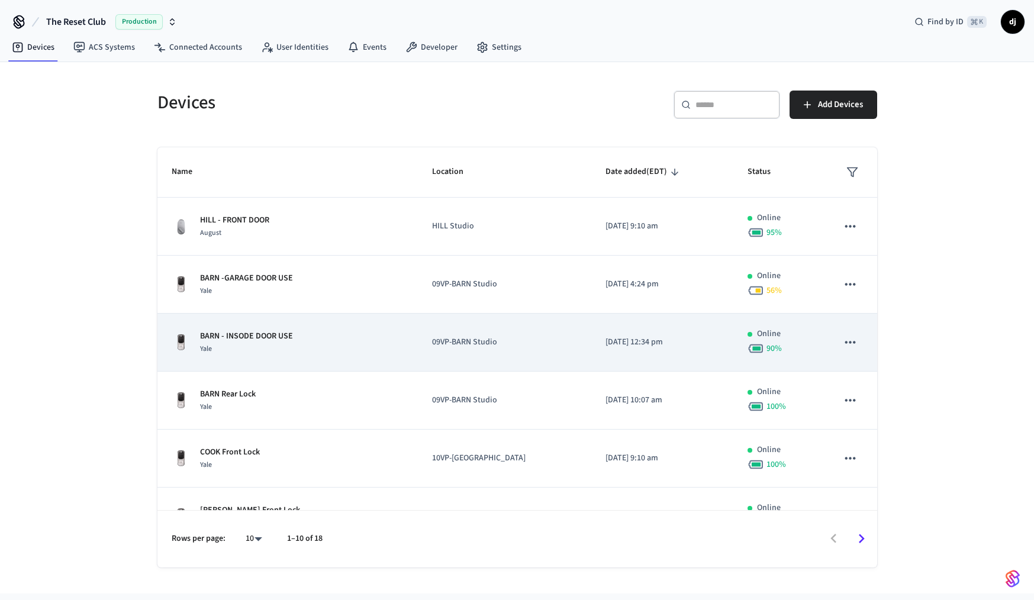
click at [256, 340] on p "BARN - INSODE DOOR USE" at bounding box center [246, 336] width 93 height 12
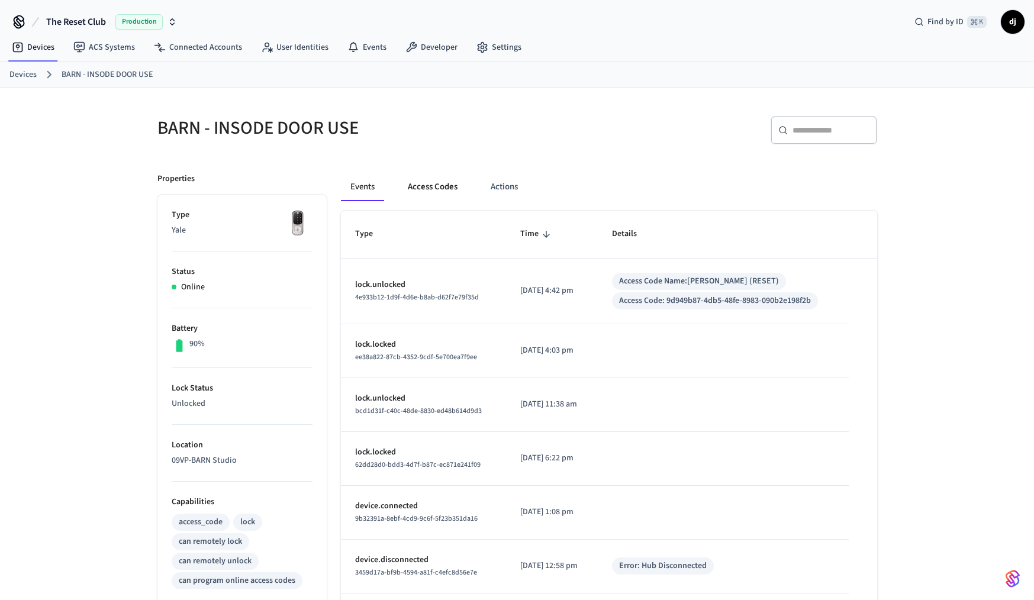
click at [420, 185] on button "Access Codes" at bounding box center [432, 187] width 69 height 28
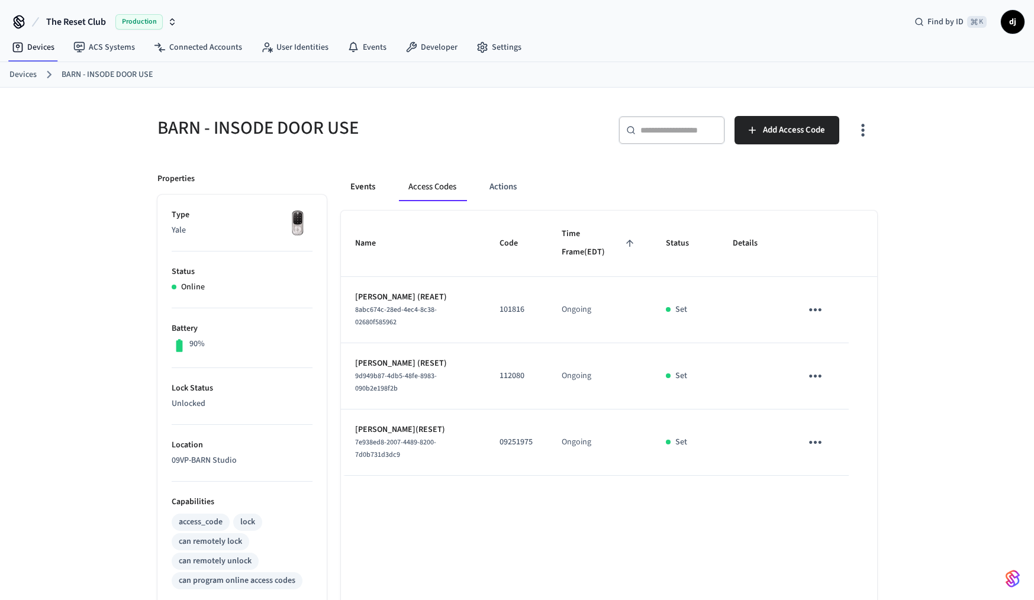
click at [351, 190] on button "Events" at bounding box center [363, 187] width 44 height 28
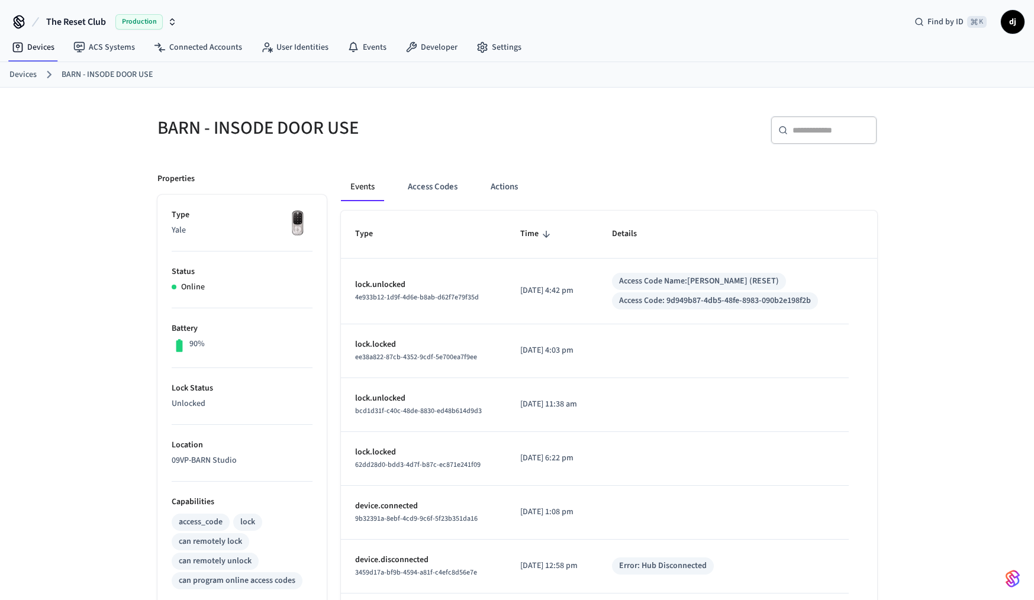
click at [247, 110] on div "BARN - INSODE DOOR USE" at bounding box center [326, 128] width 367 height 52
click at [258, 116] on h5 "BARN - INSODE DOOR USE" at bounding box center [333, 128] width 353 height 24
click at [367, 112] on div "BARN - INSODE DOOR USE" at bounding box center [326, 128] width 367 height 52
click at [343, 129] on h5 "BARN - INSODE DOOR USE" at bounding box center [333, 128] width 353 height 24
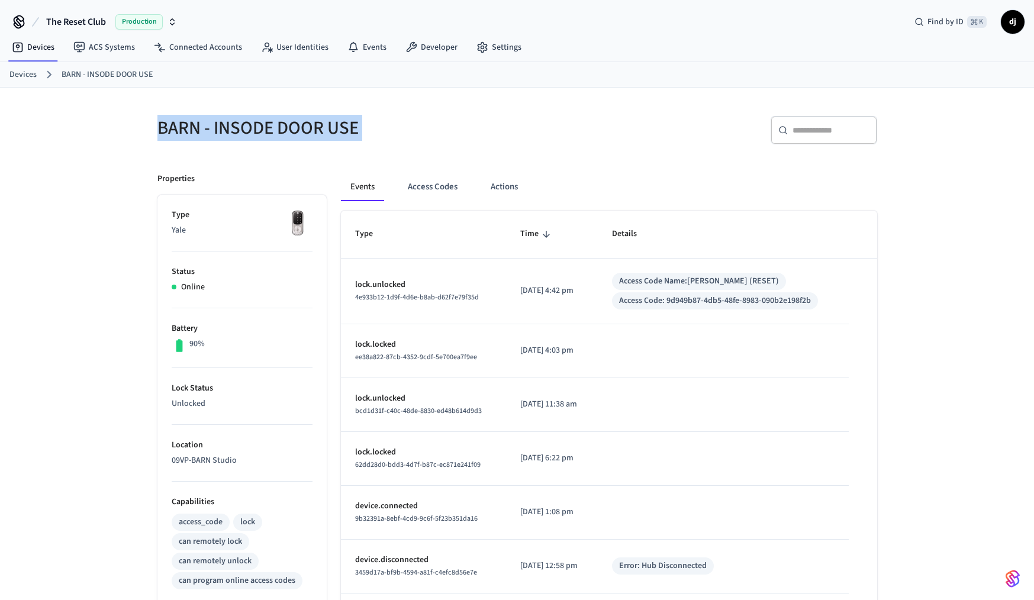
click at [343, 129] on h5 "BARN - INSODE DOOR USE" at bounding box center [333, 128] width 353 height 24
click at [121, 75] on link "BARN - INSODE DOOR USE" at bounding box center [107, 75] width 91 height 12
click at [22, 76] on link "Devices" at bounding box center [22, 75] width 27 height 12
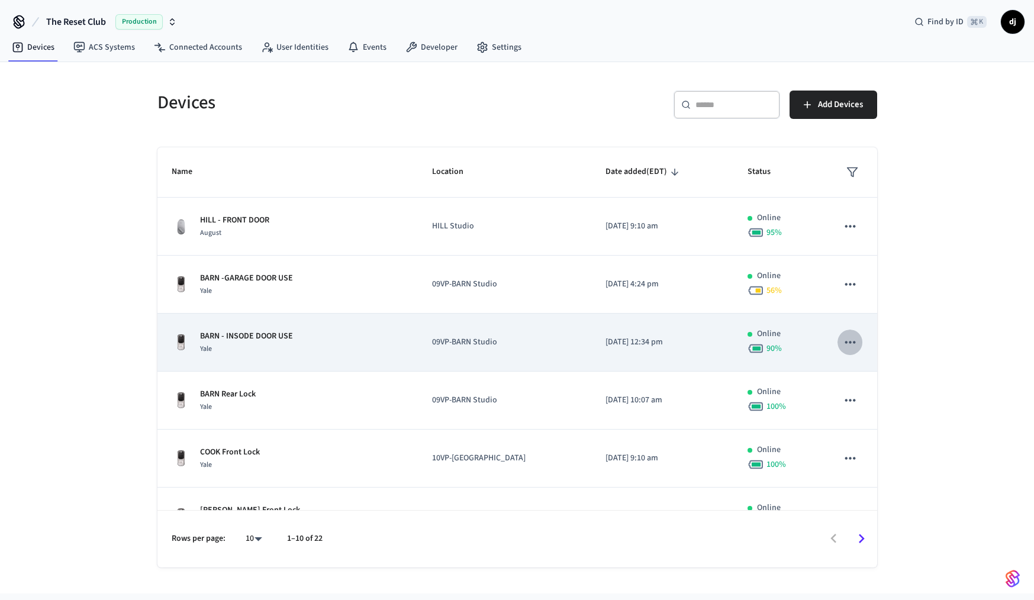
click at [861, 345] on button "sticky table" at bounding box center [850, 342] width 25 height 25
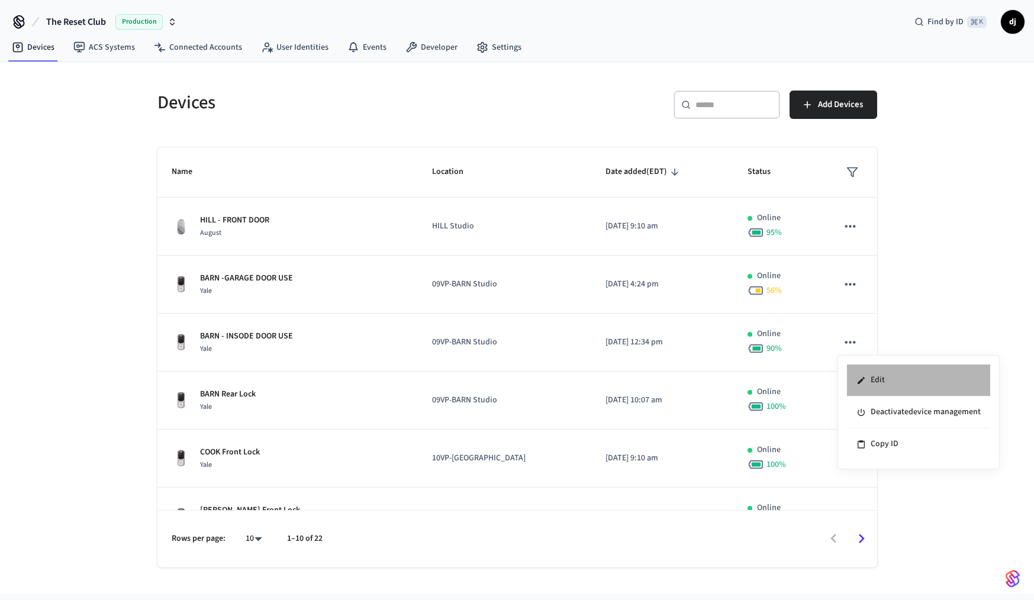
click at [866, 372] on li "Edit" at bounding box center [918, 381] width 143 height 32
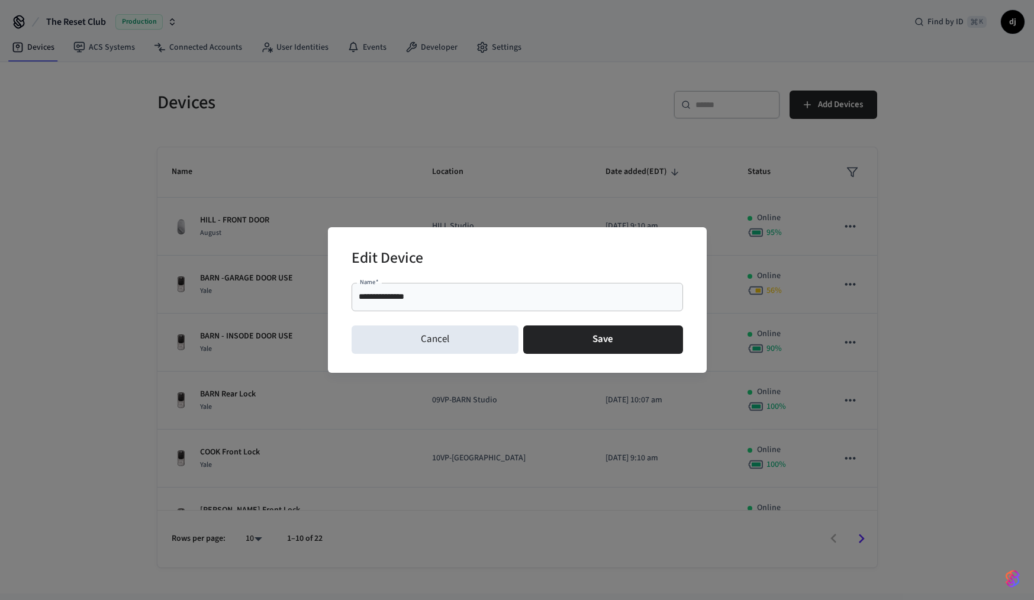
drag, startPoint x: 610, startPoint y: 339, endPoint x: 420, endPoint y: 287, distance: 196.3
click at [420, 287] on form "**********" at bounding box center [518, 318] width 332 height 81
click at [378, 299] on input "**********" at bounding box center [517, 297] width 317 height 12
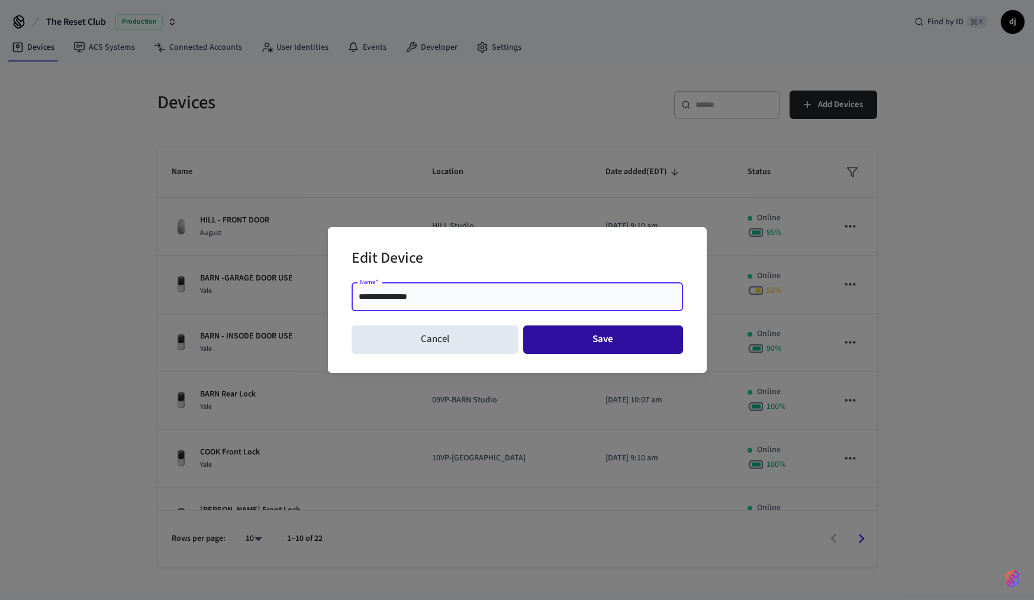
type input "**********"
click at [614, 337] on button "Save" at bounding box center [603, 340] width 160 height 28
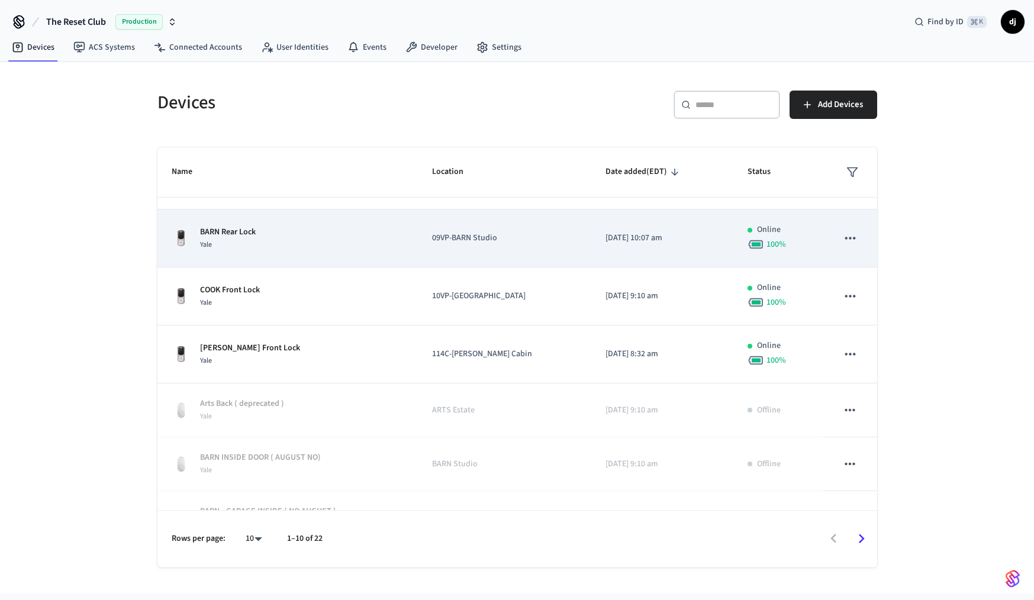
scroll to position [163, 0]
